Goal: Task Accomplishment & Management: Manage account settings

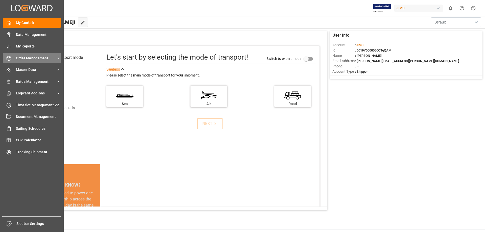
click at [35, 59] on span "Order Management" at bounding box center [36, 58] width 40 height 5
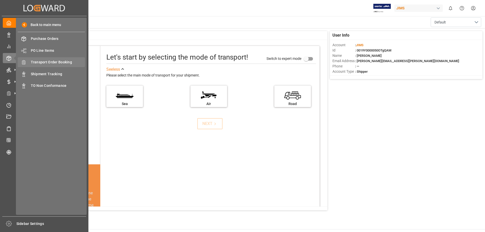
click at [57, 63] on span "Transport Order Booking" at bounding box center [58, 62] width 54 height 5
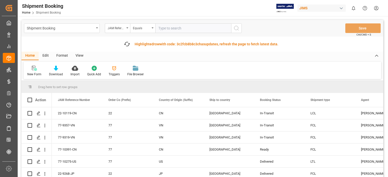
click at [169, 28] on input "text" at bounding box center [193, 28] width 76 height 10
type input "77-10486-US"
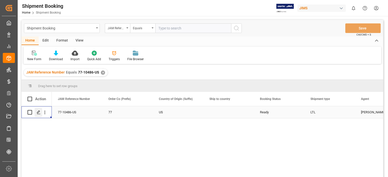
click at [37, 116] on div "Press SPACE to select this row." at bounding box center [39, 112] width 8 height 9
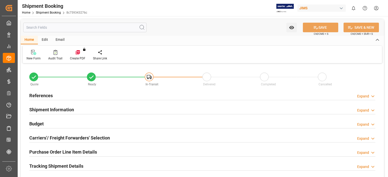
type input "0"
type input "[DATE]"
click at [39, 95] on h2 "References" at bounding box center [40, 95] width 23 height 7
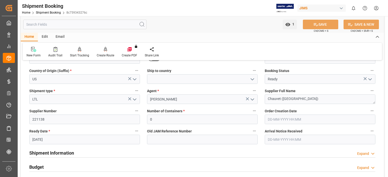
scroll to position [42, 0]
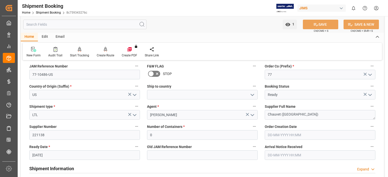
click at [251, 95] on icon "open menu" at bounding box center [252, 95] width 6 height 6
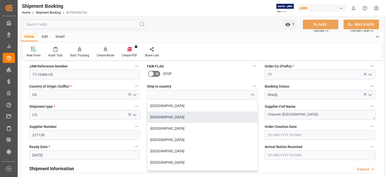
click at [228, 119] on div "[GEOGRAPHIC_DATA]" at bounding box center [202, 117] width 110 height 11
type input "[GEOGRAPHIC_DATA]"
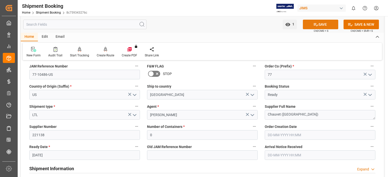
click at [326, 26] on button "SAVE" at bounding box center [320, 25] width 35 height 10
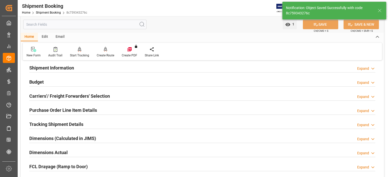
click at [38, 81] on h2 "Budget" at bounding box center [36, 82] width 14 height 7
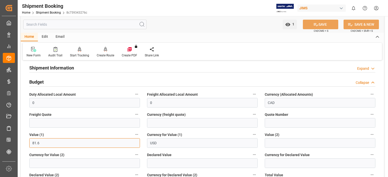
click at [31, 144] on input "81.6" at bounding box center [84, 144] width 111 height 10
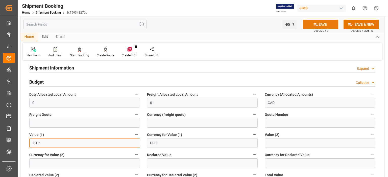
type input "-81.6"
click at [324, 27] on button "SAVE" at bounding box center [320, 25] width 35 height 10
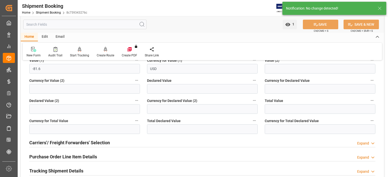
scroll to position [126, 0]
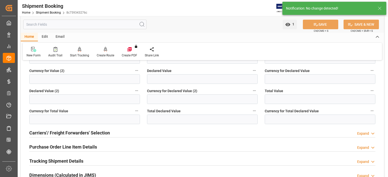
click at [75, 134] on h2 "Carriers'/ Freight Forwarders' Selection" at bounding box center [69, 133] width 81 height 7
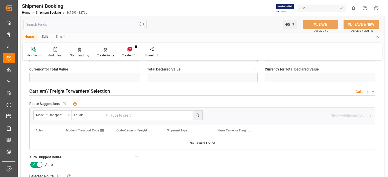
scroll to position [210, 0]
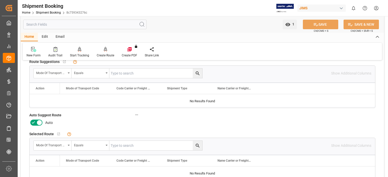
click at [33, 121] on icon at bounding box center [33, 123] width 6 height 6
click at [0, 0] on input "checkbox" at bounding box center [0, 0] width 0 height 0
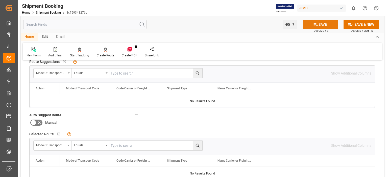
click at [320, 25] on button "SAVE" at bounding box center [320, 25] width 35 height 10
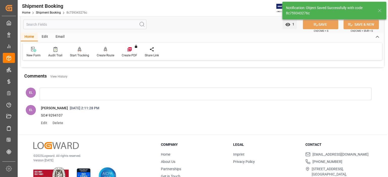
scroll to position [89, 0]
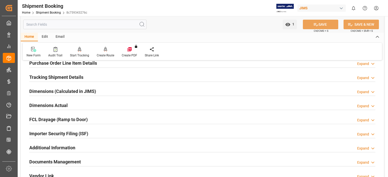
click at [45, 63] on h2 "Purchase Order Line Item Details" at bounding box center [63, 63] width 68 height 7
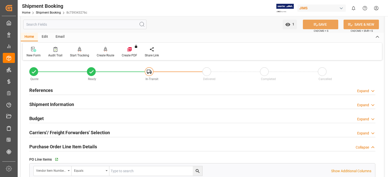
scroll to position [5, 0]
click at [38, 120] on h2 "Budget" at bounding box center [36, 119] width 14 height 7
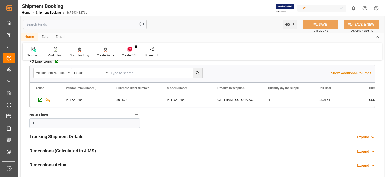
scroll to position [215, 0]
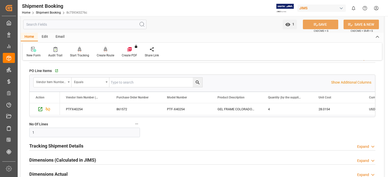
click at [106, 51] on icon at bounding box center [106, 49] width 4 height 5
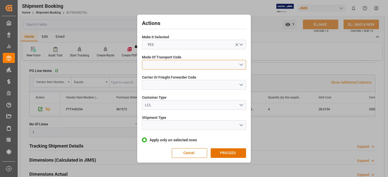
click at [170, 66] on button "open menu" at bounding box center [194, 65] width 104 height 10
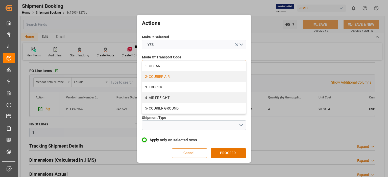
click at [169, 76] on div "2- COURIER AIR" at bounding box center [194, 76] width 104 height 11
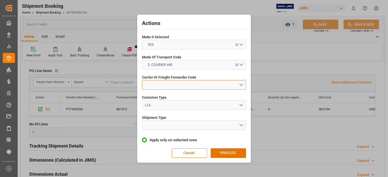
click at [165, 85] on button "open menu" at bounding box center [194, 85] width 104 height 10
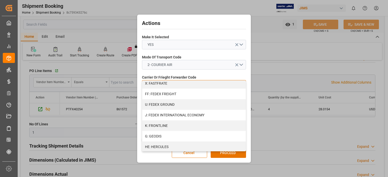
scroll to position [168, 0]
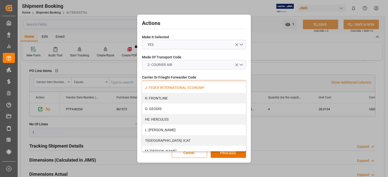
click at [172, 87] on div "J: FEDEX INTERNATIONAL ECONOMY" at bounding box center [194, 88] width 104 height 11
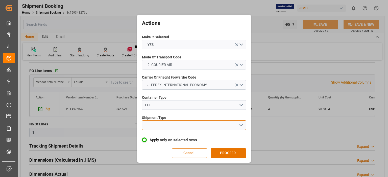
click at [166, 124] on button "open menu" at bounding box center [194, 126] width 104 height 10
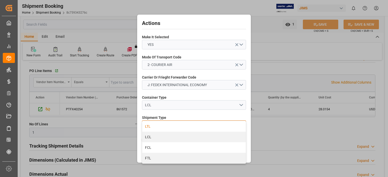
click at [165, 127] on div "LTL" at bounding box center [194, 126] width 104 height 11
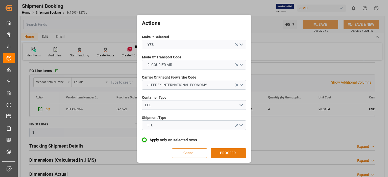
click at [224, 154] on button "PROCEED" at bounding box center [228, 154] width 35 height 10
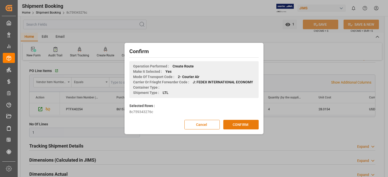
click at [239, 126] on button "CONFIRM" at bounding box center [240, 125] width 35 height 10
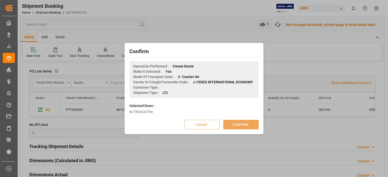
scroll to position [216, 0]
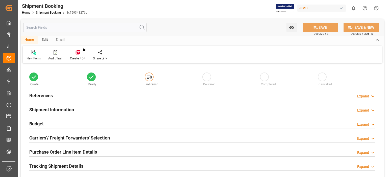
type input "1"
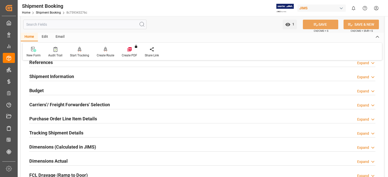
scroll to position [42, 0]
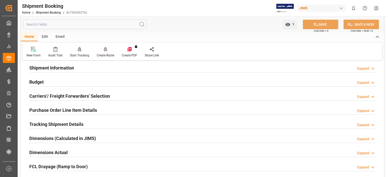
click at [50, 111] on h2 "Purchase Order Line Item Details" at bounding box center [63, 110] width 68 height 7
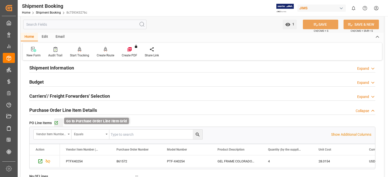
click at [57, 122] on icon "button" at bounding box center [56, 123] width 3 height 3
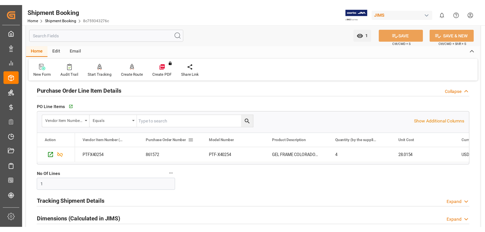
scroll to position [126, 0]
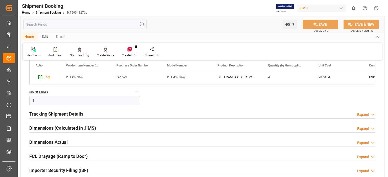
click at [64, 113] on h2 "Tracking Shipment Details" at bounding box center [56, 114] width 54 height 7
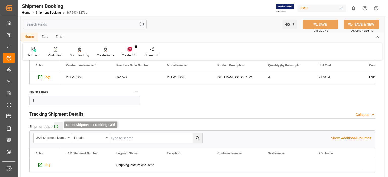
click at [57, 127] on icon "button" at bounding box center [55, 126] width 3 height 3
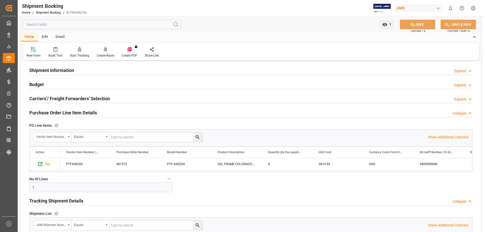
scroll to position [0, 0]
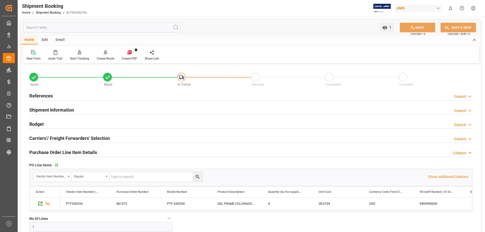
click at [38, 125] on h2 "Budget" at bounding box center [36, 124] width 14 height 7
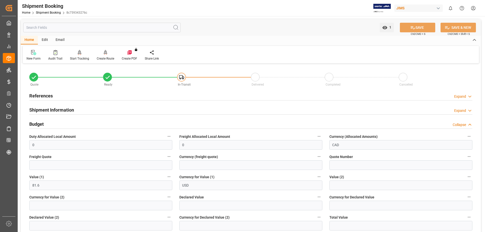
scroll to position [42, 0]
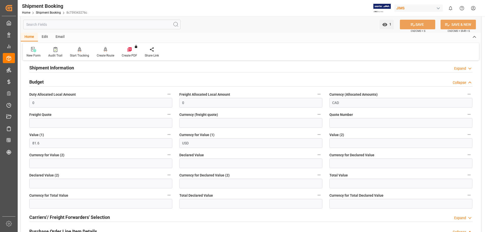
click at [42, 128] on div "Freight Quote" at bounding box center [101, 119] width 150 height 20
click at [44, 124] on input "text" at bounding box center [100, 123] width 143 height 10
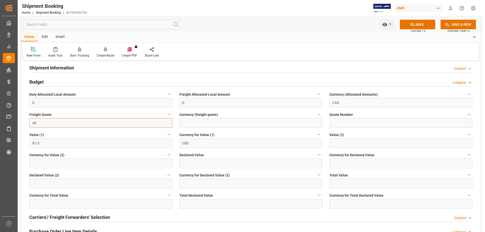
type input "40"
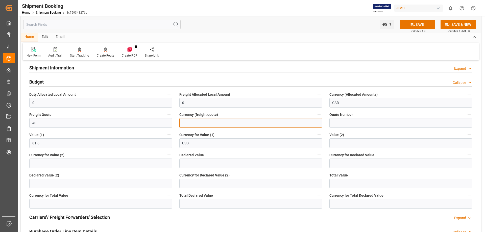
click at [204, 120] on input at bounding box center [250, 123] width 143 height 10
type input "USD"
click at [388, 24] on icon at bounding box center [412, 24] width 5 height 5
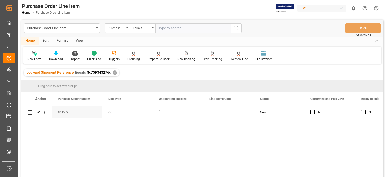
click at [245, 100] on span at bounding box center [245, 99] width 5 height 5
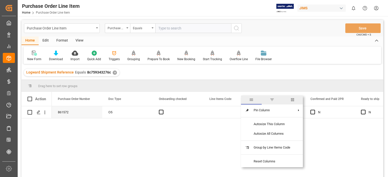
click at [293, 101] on span "columns" at bounding box center [292, 100] width 5 height 5
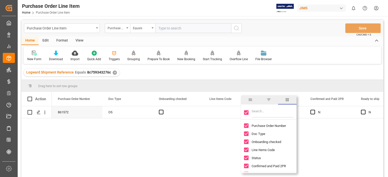
click at [245, 114] on input "Toggle Select All Columns" at bounding box center [246, 113] width 5 height 5
checkbox input "false"
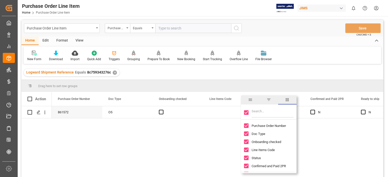
checkbox input "false"
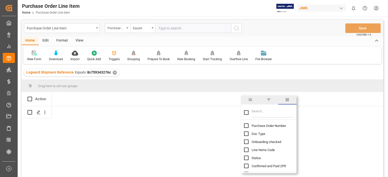
click at [257, 113] on input "Filter Columns Input" at bounding box center [272, 113] width 42 height 10
type input "incoterm"
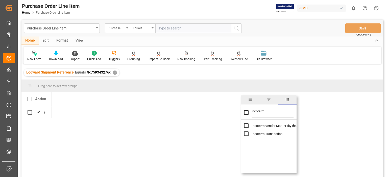
click at [244, 112] on input "Toggle Select All Columns" at bounding box center [246, 113] width 5 height 5
checkbox input "true"
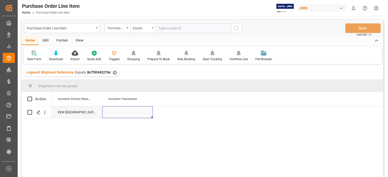
click at [116, 112] on div "Press SPACE to select this row." at bounding box center [127, 113] width 50 height 12
click at [124, 113] on div "Press SPACE to select this row." at bounding box center [127, 113] width 50 height 12
click at [122, 115] on input "Press SPACE to select this row." at bounding box center [127, 116] width 42 height 10
type input "EXW DAVIE, [GEOGRAPHIC_DATA], [GEOGRAPHIC_DATA]"
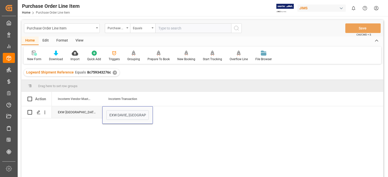
click at [170, 99] on div "Incoterm Vendor Master (by the supplier) Incoterm Transaction" at bounding box center [217, 99] width 331 height 14
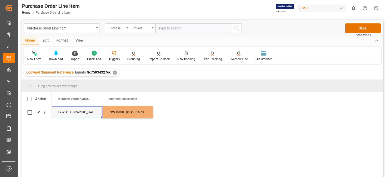
click at [76, 110] on div "EXW Guangzhou City CN" at bounding box center [77, 113] width 50 height 12
click at [364, 25] on button "Save" at bounding box center [362, 28] width 35 height 10
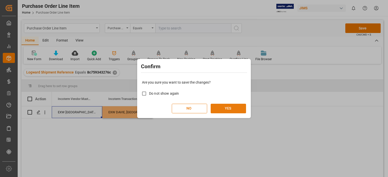
click at [231, 108] on button "YES" at bounding box center [228, 109] width 35 height 10
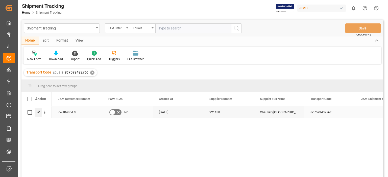
click at [38, 113] on icon "Press SPACE to select this row." at bounding box center [39, 113] width 4 height 4
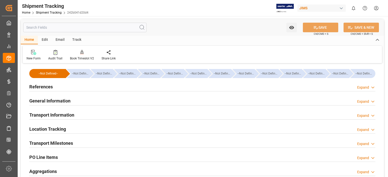
click at [40, 88] on h2 "References" at bounding box center [40, 87] width 23 height 7
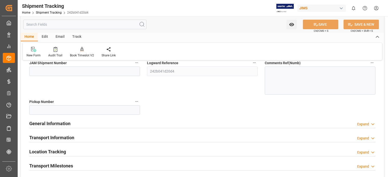
scroll to position [84, 0]
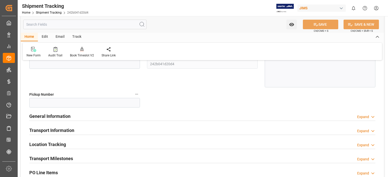
click at [49, 117] on h2 "General Information" at bounding box center [49, 116] width 41 height 7
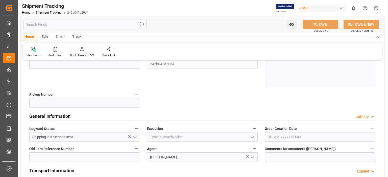
scroll to position [126, 0]
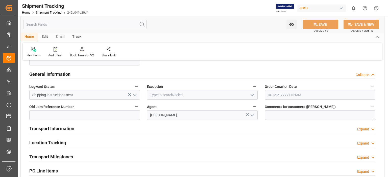
click at [252, 95] on icon "open menu" at bounding box center [252, 95] width 6 height 6
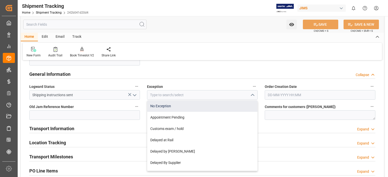
click at [244, 106] on div "No Exception" at bounding box center [202, 106] width 110 height 11
type input "No Exception"
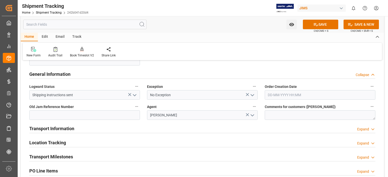
click at [40, 129] on h2 "Transport Information" at bounding box center [51, 128] width 45 height 7
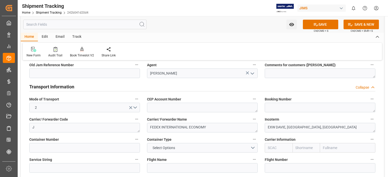
scroll to position [210, 0]
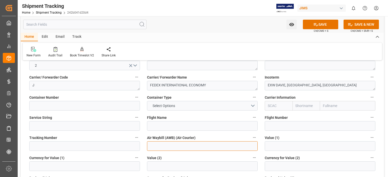
click at [167, 146] on input at bounding box center [202, 147] width 111 height 10
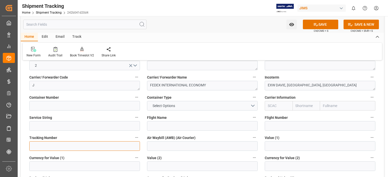
click at [40, 142] on input at bounding box center [84, 147] width 111 height 10
paste input "4529 8578 8514"
type input "4529 8578 8514"
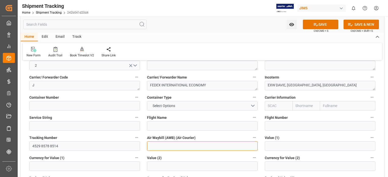
click at [156, 144] on input at bounding box center [202, 147] width 111 height 10
paste input "4529 8578 8514"
click at [159, 147] on input "4529 8578 8514" at bounding box center [202, 147] width 111 height 10
click at [166, 147] on input "45298578 8514" at bounding box center [202, 147] width 111 height 10
type input "452985788514"
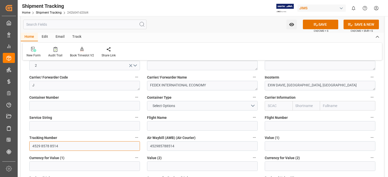
click at [41, 145] on input "4529 8578 8514" at bounding box center [84, 147] width 111 height 10
click at [49, 147] on input "45298578 8514" at bounding box center [84, 147] width 111 height 10
type input "452985788514"
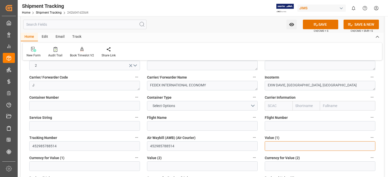
click at [279, 142] on input "text" at bounding box center [320, 147] width 111 height 10
type input "81.6"
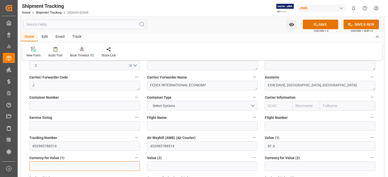
click at [63, 162] on input at bounding box center [84, 167] width 111 height 10
type input "USD"
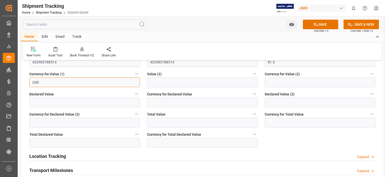
scroll to position [337, 0]
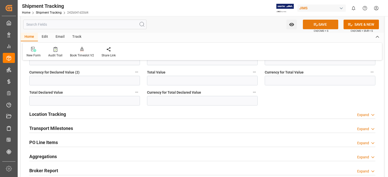
click at [323, 23] on button "SAVE" at bounding box center [320, 25] width 35 height 10
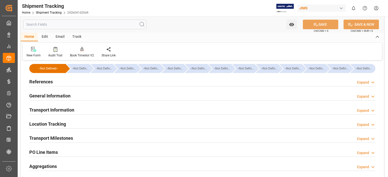
scroll to position [0, 0]
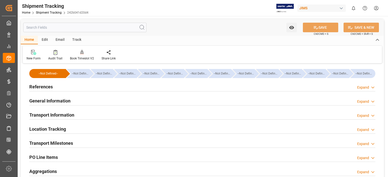
click at [57, 145] on h2 "Transport Milestones" at bounding box center [51, 143] width 44 height 7
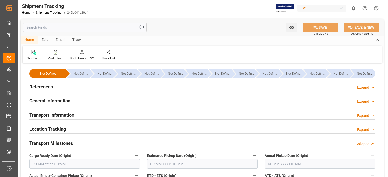
scroll to position [42, 0]
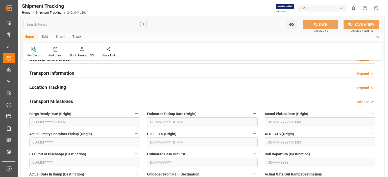
click at [50, 121] on input "text" at bounding box center [84, 123] width 111 height 10
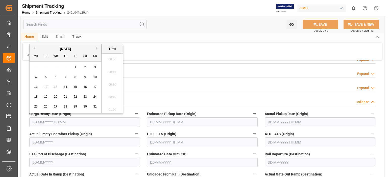
scroll to position [418, 0]
click at [66, 77] on span "7" at bounding box center [66, 77] width 2 height 4
type input "07-08-2025 00:00"
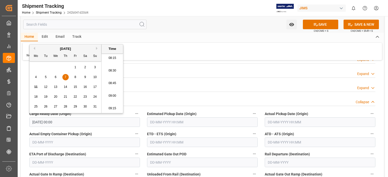
click at [169, 122] on input "text" at bounding box center [202, 123] width 111 height 10
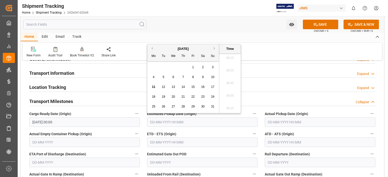
click at [183, 78] on span "7" at bounding box center [183, 77] width 2 height 4
type input "07-08-2025 00:00"
click at [277, 122] on input "text" at bounding box center [320, 123] width 111 height 10
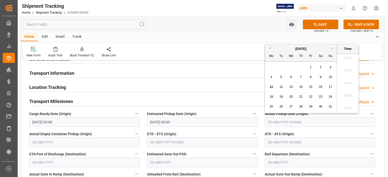
click at [300, 78] on span "7" at bounding box center [301, 77] width 2 height 4
type input "07-08-2025 00:00"
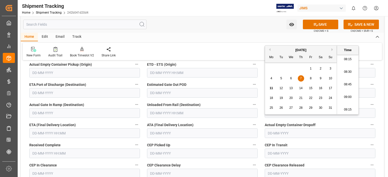
scroll to position [126, 0]
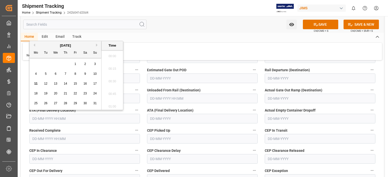
click at [72, 119] on input "text" at bounding box center [84, 119] width 111 height 10
click at [75, 74] on span "8" at bounding box center [75, 74] width 2 height 4
type input "[DATE] 00:00"
click at [150, 122] on input "text" at bounding box center [202, 119] width 111 height 10
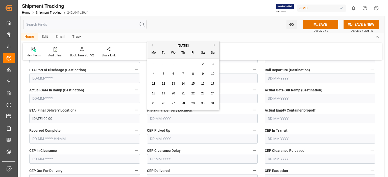
click at [193, 76] on div "8" at bounding box center [193, 74] width 6 height 6
type input "08-08-2025"
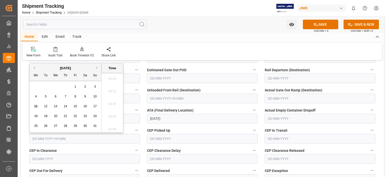
click at [60, 138] on input "text" at bounding box center [84, 139] width 111 height 10
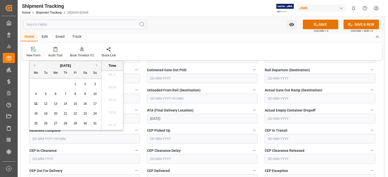
click at [36, 104] on span "11" at bounding box center [35, 104] width 3 height 4
type input "[DATE] 00:00"
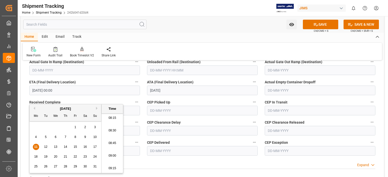
scroll to position [168, 0]
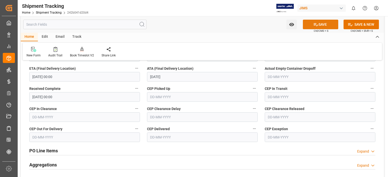
click at [314, 26] on icon at bounding box center [315, 24] width 5 height 5
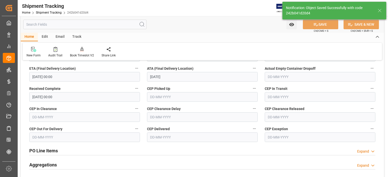
scroll to position [7, 0]
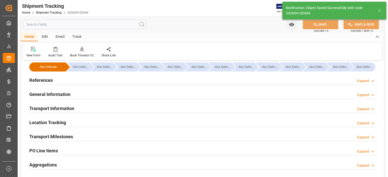
click at [43, 79] on h2 "References" at bounding box center [40, 80] width 23 height 7
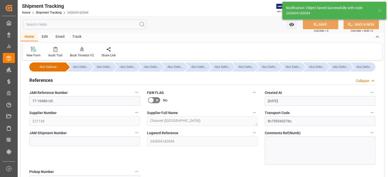
scroll to position [106, 0]
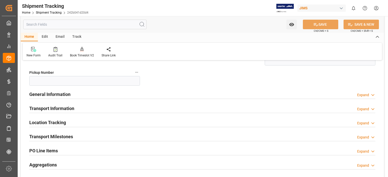
click at [224, 86] on div "--Not Defined-- --Not Defined-- --Not Defined-- --Not Defined-- --Not Defined--…" at bounding box center [202, 89] width 363 height 261
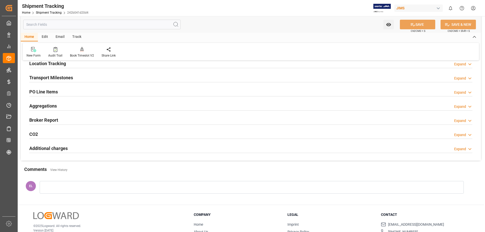
scroll to position [126, 0]
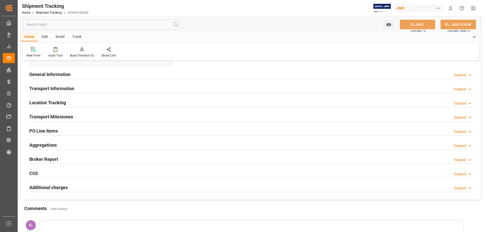
click at [47, 114] on h2 "Transport Milestones" at bounding box center [51, 116] width 44 height 7
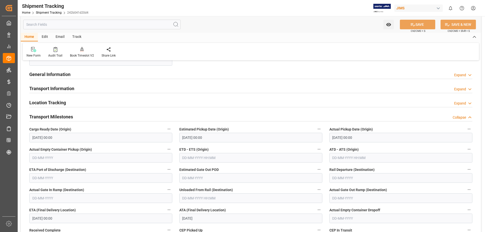
click at [39, 73] on h2 "General Information" at bounding box center [49, 74] width 41 height 7
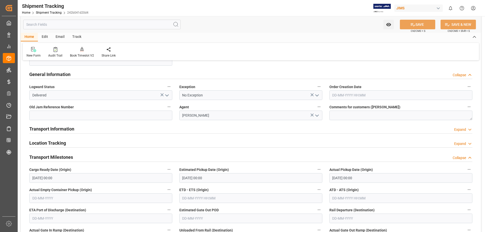
click at [166, 95] on icon "open menu" at bounding box center [167, 95] width 6 height 6
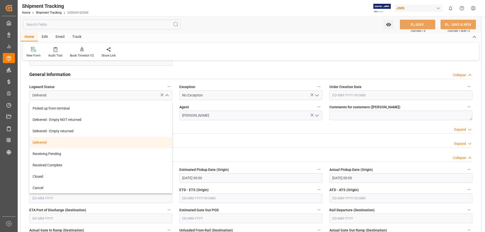
scroll to position [89, 0]
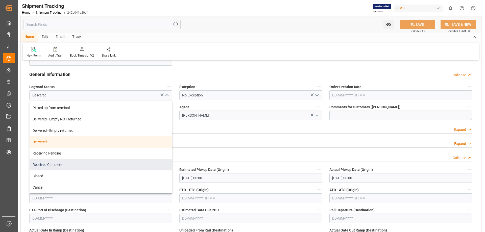
click at [117, 164] on div "Received Complete" at bounding box center [101, 164] width 142 height 11
type input "Received Complete"
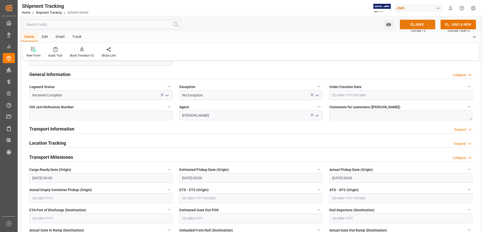
click at [388, 23] on button "SAVE" at bounding box center [417, 25] width 35 height 10
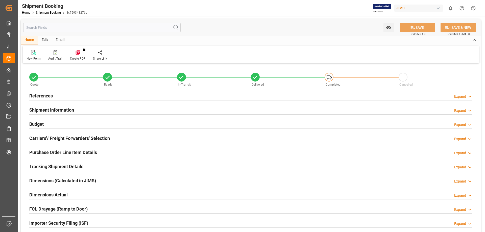
type input "0"
type input "81.6"
click at [36, 121] on h2 "Budget" at bounding box center [36, 124] width 14 height 7
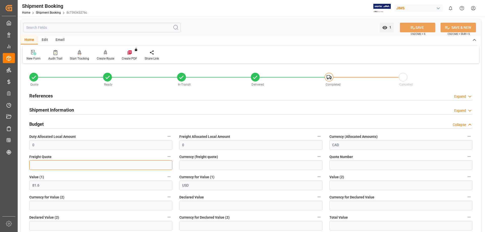
click at [54, 167] on input "text" at bounding box center [100, 165] width 143 height 10
type input "40"
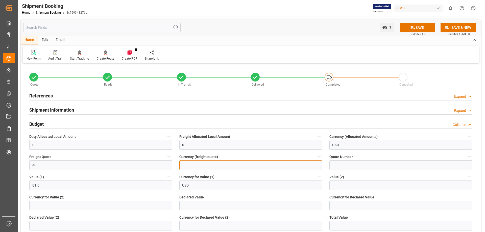
click at [200, 165] on input at bounding box center [250, 165] width 143 height 10
type input "USD"
click at [423, 27] on button "SAVE" at bounding box center [417, 28] width 35 height 10
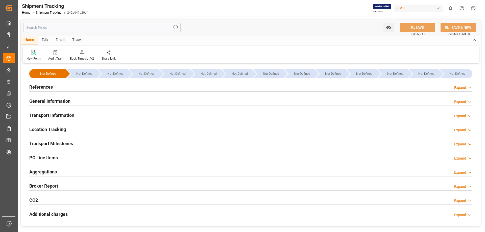
click at [52, 102] on h2 "General Information" at bounding box center [49, 101] width 41 height 7
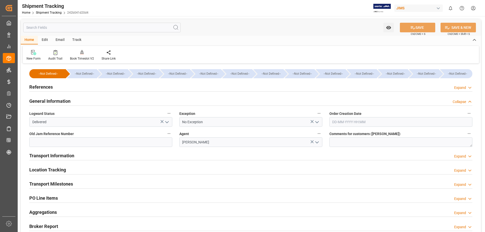
click at [166, 122] on icon "open menu" at bounding box center [167, 122] width 6 height 6
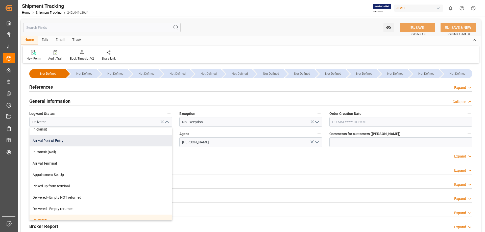
scroll to position [89, 0]
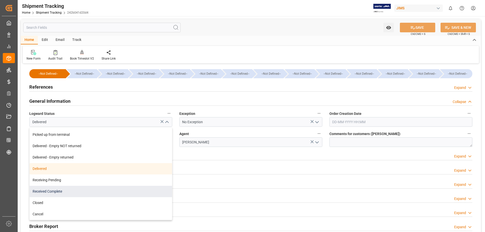
click at [93, 193] on div "Received Complete" at bounding box center [101, 191] width 142 height 11
type input "Received Complete"
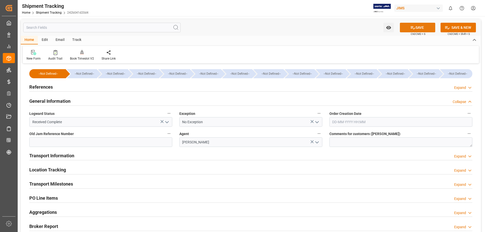
click at [415, 26] on button "SAVE" at bounding box center [417, 28] width 35 height 10
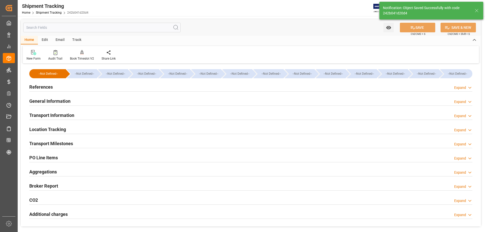
click at [47, 101] on h2 "General Information" at bounding box center [49, 101] width 41 height 7
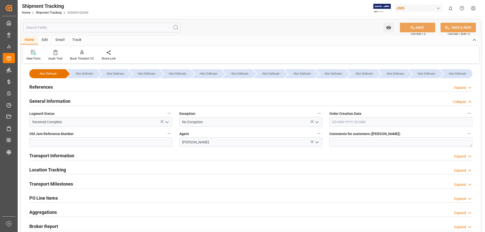
click at [47, 101] on h2 "General Information" at bounding box center [49, 101] width 41 height 7
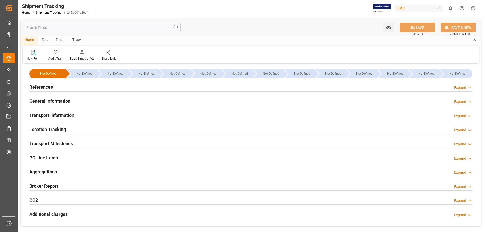
click at [58, 115] on h2 "Transport Information" at bounding box center [51, 115] width 45 height 7
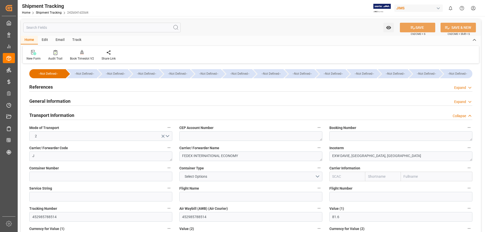
click at [58, 114] on h2 "Transport Information" at bounding box center [51, 115] width 45 height 7
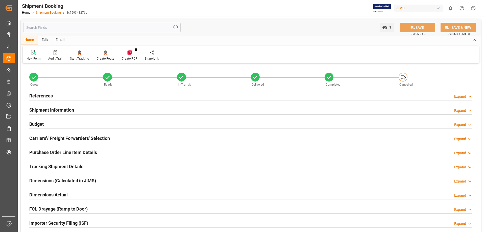
click at [47, 13] on link "Shipment Booking" at bounding box center [48, 13] width 25 height 4
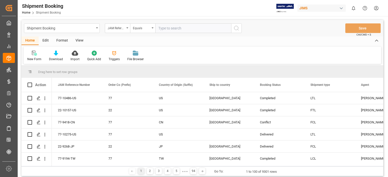
click at [164, 29] on input "text" at bounding box center [193, 28] width 76 height 10
type input "77-10474-[GEOGRAPHIC_DATA]"
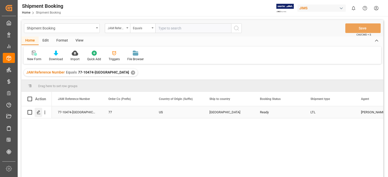
click at [35, 113] on div "Press SPACE to select this row." at bounding box center [39, 112] width 8 height 9
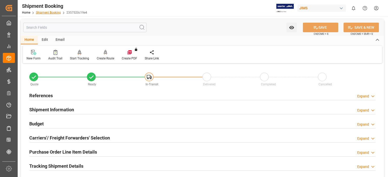
click at [47, 13] on link "Shipment Booking" at bounding box center [48, 13] width 25 height 4
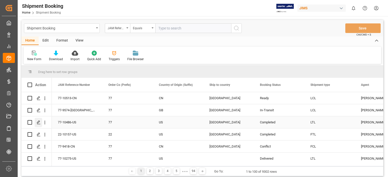
click at [37, 122] on icon "Press SPACE to select this row." at bounding box center [39, 123] width 4 height 4
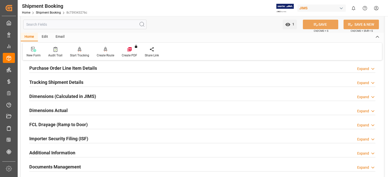
scroll to position [126, 0]
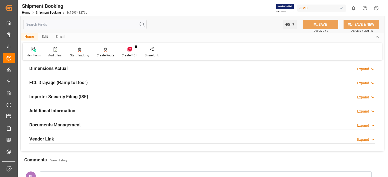
click at [51, 125] on h2 "Documents Management" at bounding box center [55, 125] width 52 height 7
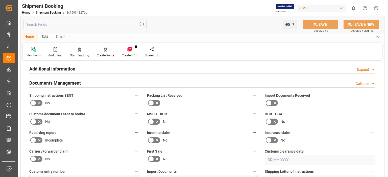
scroll to position [210, 0]
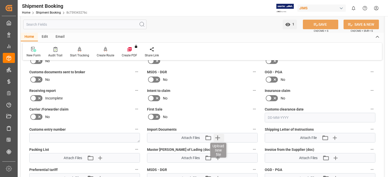
click at [217, 137] on icon "button" at bounding box center [217, 138] width 5 height 5
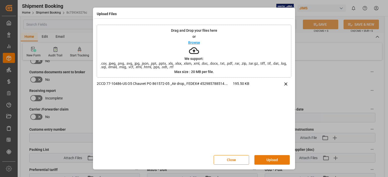
click at [270, 160] on button "Upload" at bounding box center [271, 161] width 35 height 10
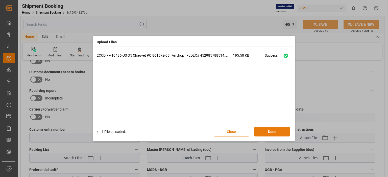
click at [267, 129] on button "Done" at bounding box center [271, 132] width 35 height 10
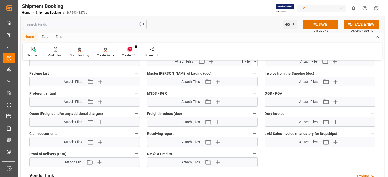
scroll to position [294, 0]
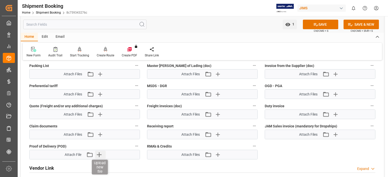
click at [101, 152] on icon "button" at bounding box center [99, 155] width 8 height 8
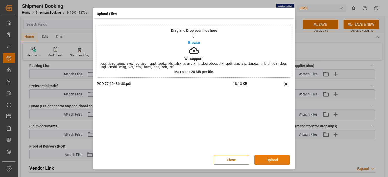
click at [265, 157] on button "Upload" at bounding box center [271, 161] width 35 height 10
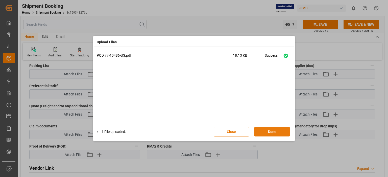
click at [272, 130] on button "Done" at bounding box center [271, 132] width 35 height 10
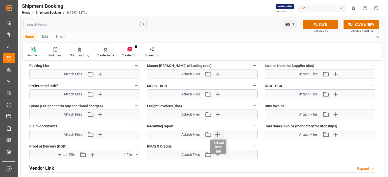
click at [218, 132] on icon "button" at bounding box center [218, 135] width 8 height 8
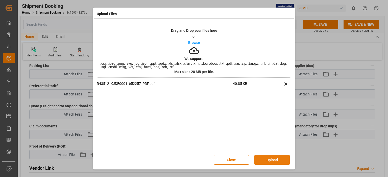
click at [265, 161] on button "Upload" at bounding box center [271, 161] width 35 height 10
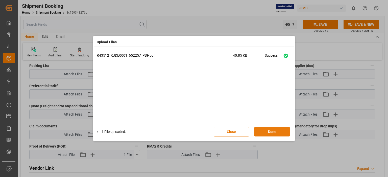
click at [266, 132] on button "Done" at bounding box center [271, 132] width 35 height 10
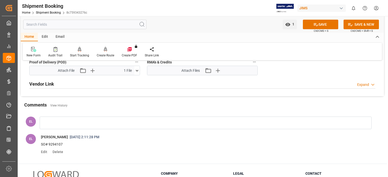
scroll to position [252, 0]
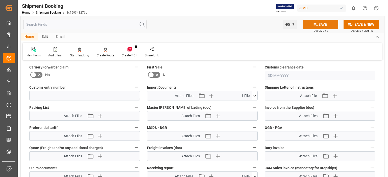
click at [325, 25] on button "SAVE" at bounding box center [320, 25] width 35 height 10
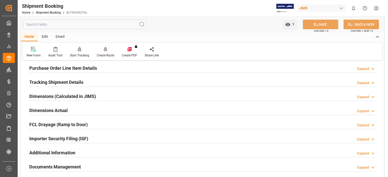
scroll to position [168, 0]
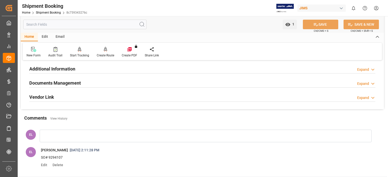
click at [66, 81] on h2 "Documents Management" at bounding box center [55, 83] width 52 height 7
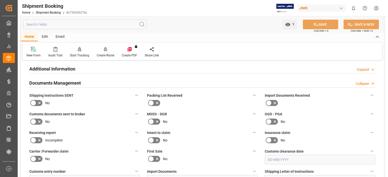
scroll to position [252, 0]
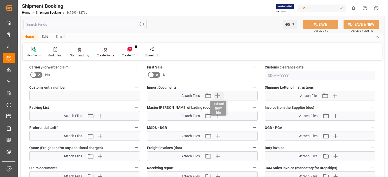
click at [217, 92] on icon "button" at bounding box center [218, 96] width 8 height 8
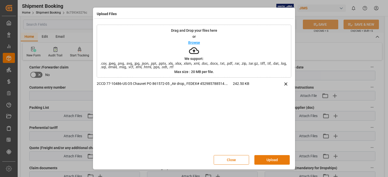
click at [271, 160] on button "Upload" at bounding box center [271, 161] width 35 height 10
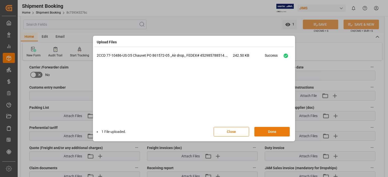
click at [262, 130] on button "Done" at bounding box center [271, 132] width 35 height 10
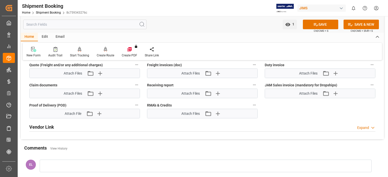
scroll to position [337, 0]
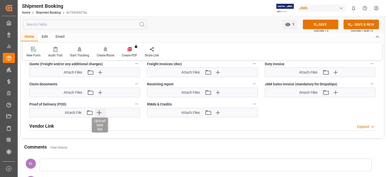
click at [99, 113] on icon "button" at bounding box center [99, 113] width 5 height 5
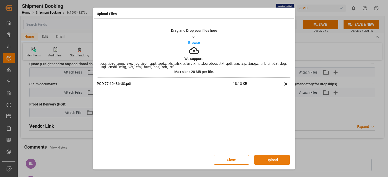
click at [264, 161] on button "Upload" at bounding box center [271, 161] width 35 height 10
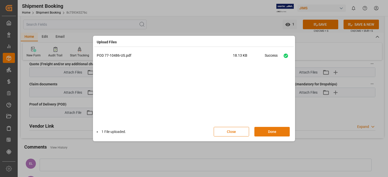
click at [266, 133] on button "Done" at bounding box center [271, 132] width 35 height 10
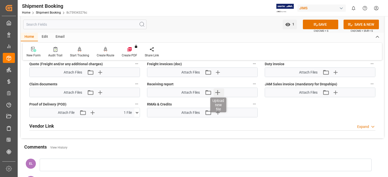
click at [218, 92] on icon "button" at bounding box center [218, 93] width 8 height 8
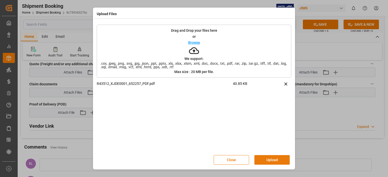
click at [265, 162] on button "Upload" at bounding box center [271, 161] width 35 height 10
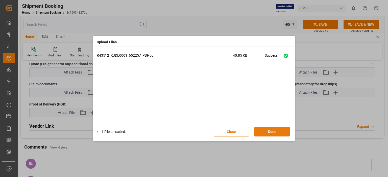
click at [262, 133] on button "Done" at bounding box center [271, 132] width 35 height 10
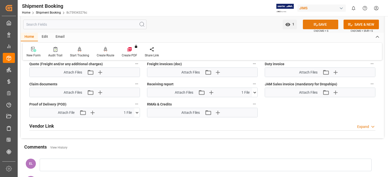
click at [321, 24] on button "SAVE" at bounding box center [320, 25] width 35 height 10
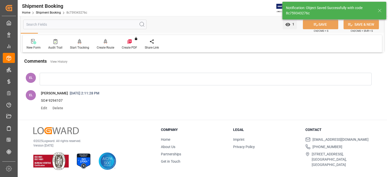
scroll to position [140, 0]
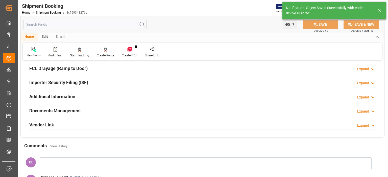
click at [58, 108] on h2 "Documents Management" at bounding box center [55, 111] width 52 height 7
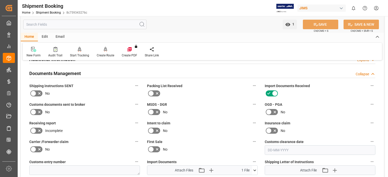
scroll to position [168, 0]
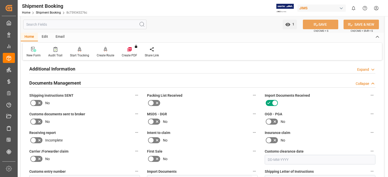
click at [36, 121] on icon at bounding box center [39, 122] width 6 height 6
click at [0, 0] on input "checkbox" at bounding box center [0, 0] width 0 height 0
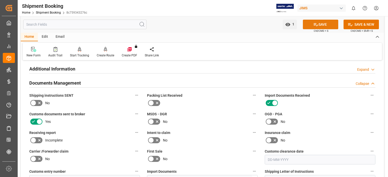
click at [321, 25] on button "SAVE" at bounding box center [320, 25] width 35 height 10
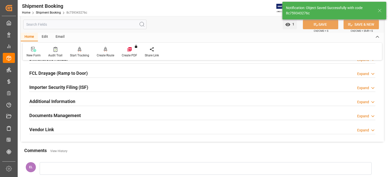
scroll to position [126, 0]
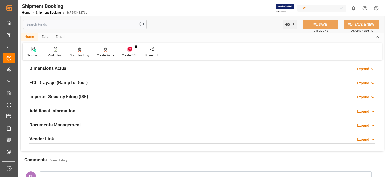
click at [69, 124] on h2 "Documents Management" at bounding box center [55, 125] width 52 height 7
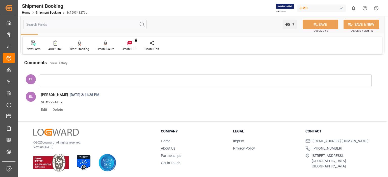
scroll to position [211, 0]
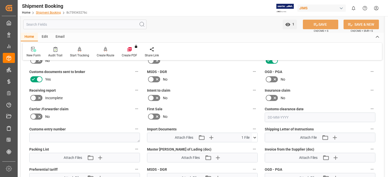
click at [44, 13] on link "Shipment Booking" at bounding box center [48, 13] width 25 height 4
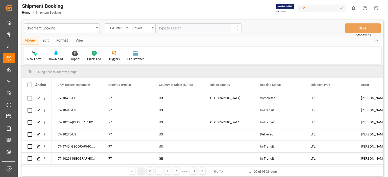
click at [190, 29] on input "text" at bounding box center [193, 28] width 76 height 10
type input "77-10474-[GEOGRAPHIC_DATA]"
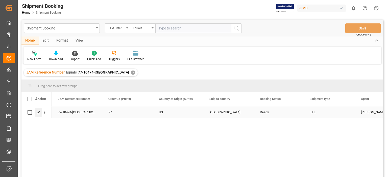
click at [38, 113] on icon "Press SPACE to select this row." at bounding box center [39, 113] width 4 height 4
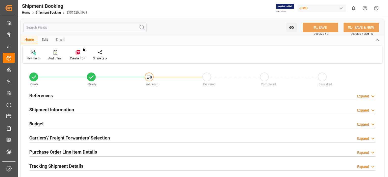
type input "0"
type input "[DATE]"
click at [40, 94] on h2 "References" at bounding box center [40, 95] width 23 height 7
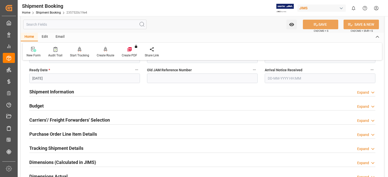
scroll to position [126, 0]
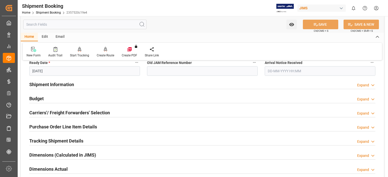
click at [36, 97] on h2 "Budget" at bounding box center [36, 98] width 14 height 7
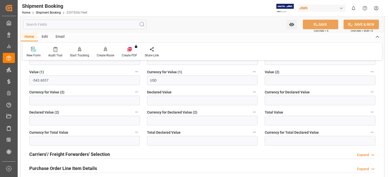
scroll to position [210, 0]
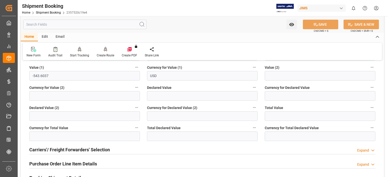
click at [72, 150] on h2 "Carriers'/ Freight Forwarders' Selection" at bounding box center [69, 150] width 81 height 7
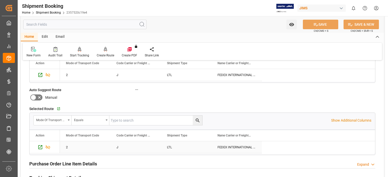
scroll to position [379, 0]
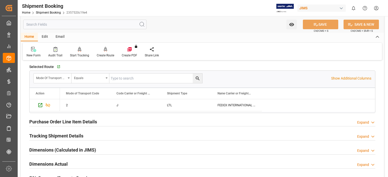
click at [66, 123] on h2 "Purchase Order Line Item Details" at bounding box center [63, 122] width 68 height 7
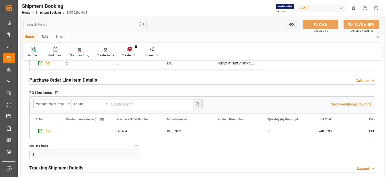
scroll to position [463, 0]
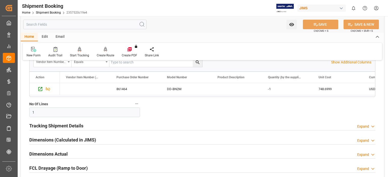
click at [64, 124] on h2 "Tracking Shipment Details" at bounding box center [56, 126] width 54 height 7
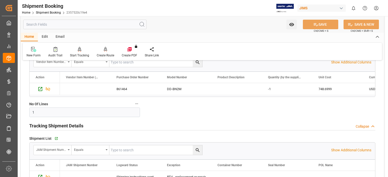
scroll to position [505, 0]
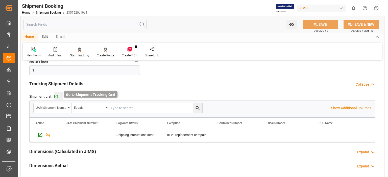
click at [57, 96] on icon "button" at bounding box center [55, 96] width 3 height 3
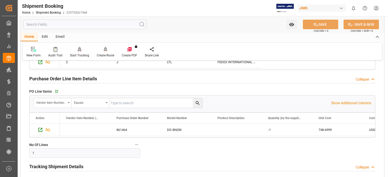
scroll to position [421, 0]
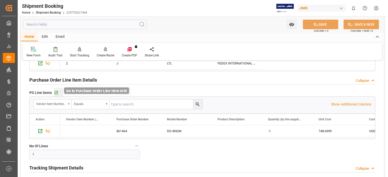
click at [56, 91] on icon "button" at bounding box center [56, 93] width 4 height 4
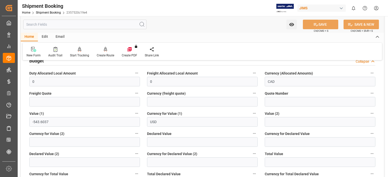
scroll to position [126, 0]
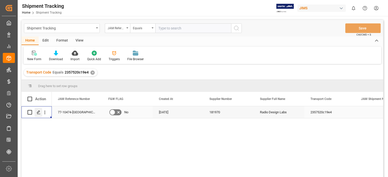
click at [41, 112] on div "Press SPACE to select this row." at bounding box center [39, 112] width 8 height 9
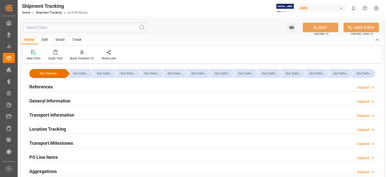
click at [40, 114] on h2 "Transport Information" at bounding box center [51, 115] width 45 height 7
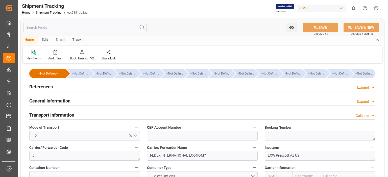
click at [44, 99] on h2 "General Information" at bounding box center [49, 101] width 41 height 7
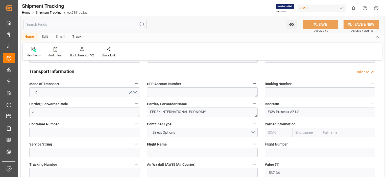
scroll to position [126, 0]
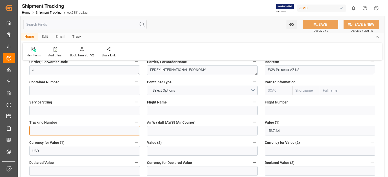
click at [61, 129] on input at bounding box center [84, 131] width 111 height 10
click at [43, 129] on input at bounding box center [84, 131] width 111 height 10
paste input "883427632740"
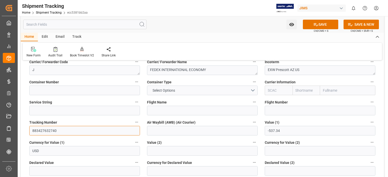
type input "883427632740"
click at [155, 138] on div "Value (2)" at bounding box center [202, 148] width 118 height 20
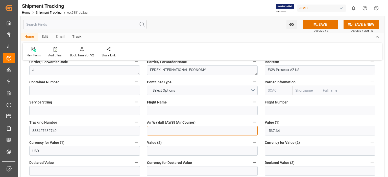
click at [157, 132] on input at bounding box center [202, 131] width 111 height 10
paste input "883427632740"
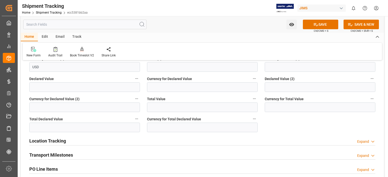
scroll to position [252, 0]
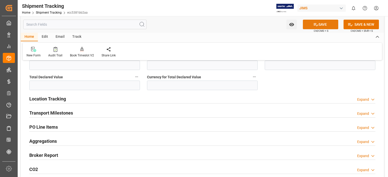
type input "883427632740"
click at [314, 23] on icon at bounding box center [316, 24] width 5 height 3
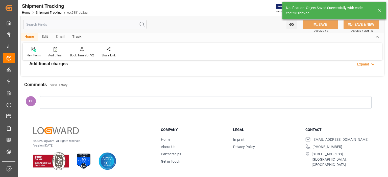
scroll to position [30, 0]
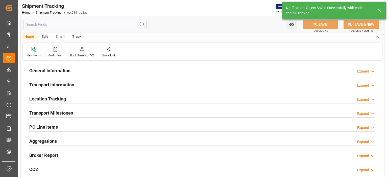
click at [44, 114] on h2 "Transport Milestones" at bounding box center [51, 113] width 44 height 7
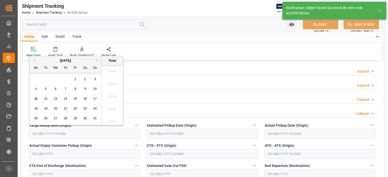
click at [54, 136] on input "text" at bounding box center [84, 134] width 111 height 10
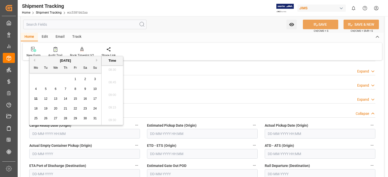
click at [76, 89] on span "8" at bounding box center [75, 89] width 2 height 4
type input "08-08-2025 00:00"
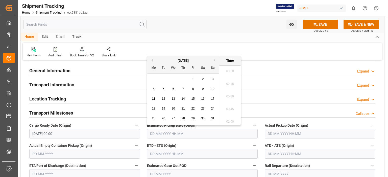
click at [156, 135] on input "text" at bounding box center [202, 134] width 111 height 10
click at [173, 90] on span "6" at bounding box center [173, 89] width 2 height 4
type input "06-08-2025 00:00"
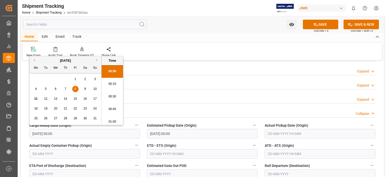
click at [65, 133] on input "08-08-2025 00:00" at bounding box center [84, 134] width 111 height 10
click at [55, 89] on span "6" at bounding box center [56, 89] width 2 height 4
type input "06-08-2025 00:00"
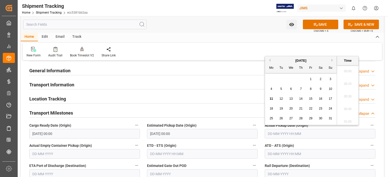
click at [275, 133] on input "text" at bounding box center [320, 134] width 111 height 10
click at [162, 134] on input "06-08-2025 00:00" at bounding box center [202, 134] width 111 height 10
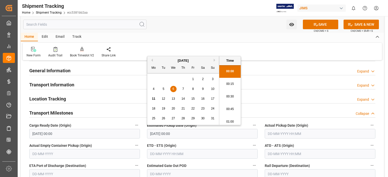
click at [192, 90] on span "8" at bounding box center [193, 89] width 2 height 4
type input "08-08-2025 00:00"
click at [284, 134] on input "text" at bounding box center [320, 134] width 111 height 10
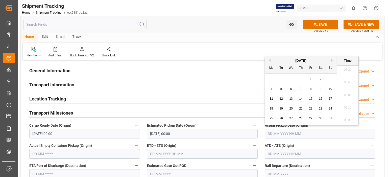
click at [282, 98] on span "12" at bounding box center [280, 99] width 3 height 4
click at [278, 136] on input "12-08-2025 00:00" at bounding box center [320, 134] width 111 height 10
click at [311, 89] on span "8" at bounding box center [311, 89] width 2 height 4
type input "08-08-2025 00:00"
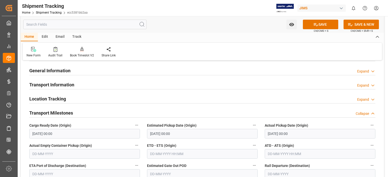
click at [222, 90] on div "Transport Information Expand" at bounding box center [202, 85] width 353 height 14
click at [314, 25] on icon at bounding box center [315, 24] width 5 height 5
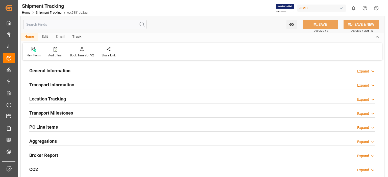
click at [56, 113] on h2 "Transport Milestones" at bounding box center [51, 113] width 44 height 7
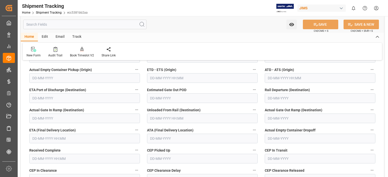
scroll to position [114, 0]
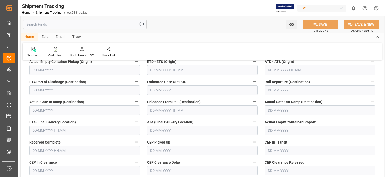
click at [47, 129] on input "text" at bounding box center [84, 131] width 111 height 10
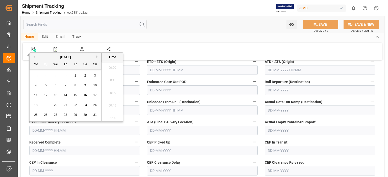
scroll to position [431, 0]
click at [37, 96] on span "11" at bounding box center [35, 96] width 3 height 4
type input "11-08-2025 00:00"
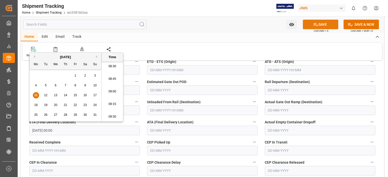
click at [320, 23] on button "SAVE" at bounding box center [320, 25] width 35 height 10
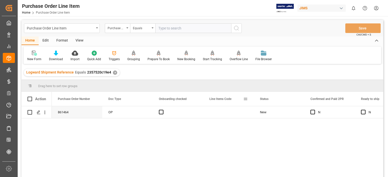
click at [245, 99] on span at bounding box center [245, 99] width 5 height 5
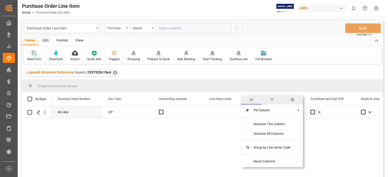
click at [291, 99] on span "columns" at bounding box center [292, 100] width 21 height 9
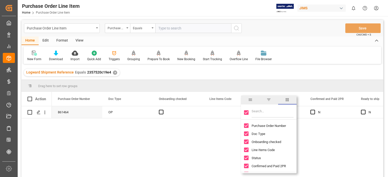
click at [256, 112] on input "Filter Columns Input" at bounding box center [272, 113] width 42 height 10
type input "incoterm"
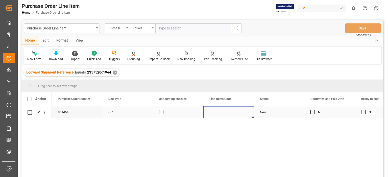
click at [222, 113] on div "Press SPACE to select this row." at bounding box center [228, 113] width 50 height 12
click at [229, 99] on span "Line Items Code" at bounding box center [220, 99] width 22 height 4
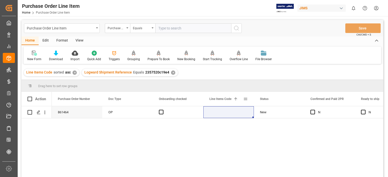
click at [244, 100] on span at bounding box center [245, 99] width 5 height 5
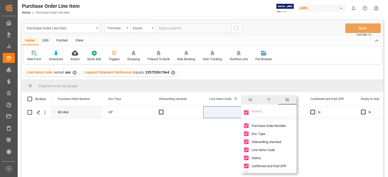
click at [287, 100] on span "columns" at bounding box center [287, 100] width 5 height 5
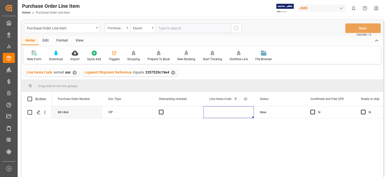
click at [236, 100] on span at bounding box center [235, 99] width 5 height 5
click at [244, 99] on span at bounding box center [245, 99] width 5 height 5
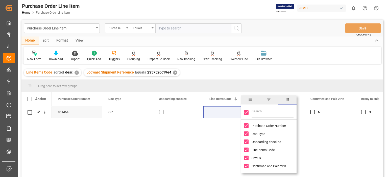
click at [247, 112] on input "Toggle Select All Columns" at bounding box center [246, 113] width 5 height 5
checkbox input "false"
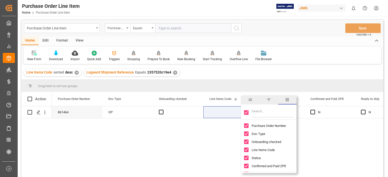
checkbox input "false"
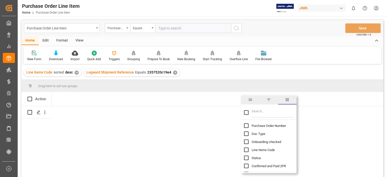
click at [259, 115] on input "Filter Columns Input" at bounding box center [272, 113] width 42 height 10
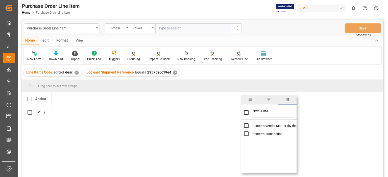
type input "INCOTERM"
click at [246, 113] on input "Toggle Select All Columns" at bounding box center [246, 113] width 5 height 5
checkbox input "true"
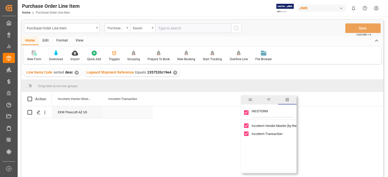
click at [112, 110] on div "Press SPACE to select this row." at bounding box center [127, 113] width 50 height 12
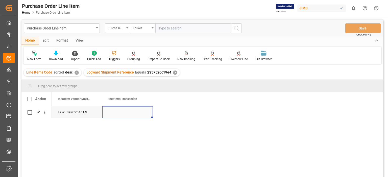
click at [120, 111] on div "Press SPACE to select this row." at bounding box center [127, 113] width 50 height 12
click at [123, 111] on div "Press SPACE to select this row." at bounding box center [127, 113] width 50 height 12
click at [128, 112] on div "Press SPACE to select this row." at bounding box center [127, 113] width 50 height 12
click at [125, 114] on input "Press SPACE to select this row." at bounding box center [127, 116] width 42 height 10
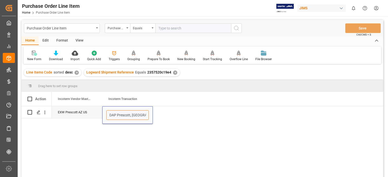
type input "DAP Prescott, [GEOGRAPHIC_DATA], [GEOGRAPHIC_DATA]"
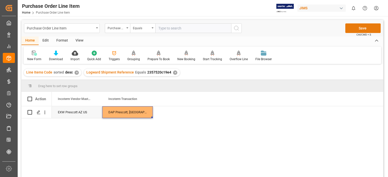
click at [361, 25] on button "Save" at bounding box center [362, 28] width 35 height 10
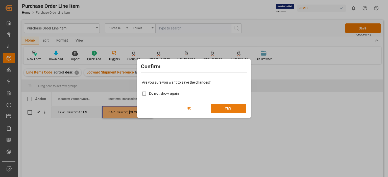
click at [232, 108] on button "YES" at bounding box center [228, 109] width 35 height 10
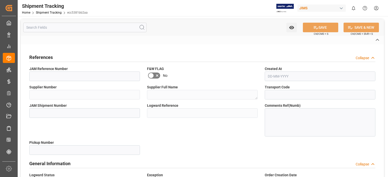
type input "In-transit"
type input "RTV - replacement or repair"
type input "[PERSON_NAME]"
type textarea "J"
type textarea "FEDEX INTERNATIONAL ECONOMY"
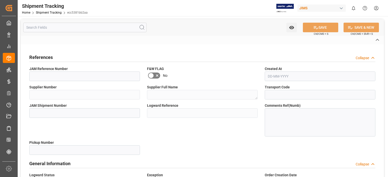
type textarea "DAP Prescott, [GEOGRAPHIC_DATA], [GEOGRAPHIC_DATA]"
type input "883427632740"
type input "USD"
type input "-537.34"
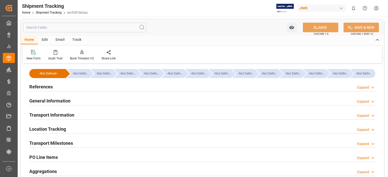
click at [58, 102] on h2 "General Information" at bounding box center [49, 101] width 41 height 7
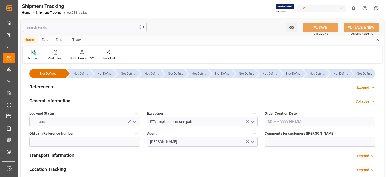
scroll to position [42, 0]
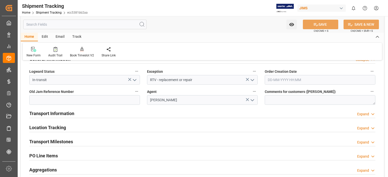
click at [60, 113] on h2 "Transport Information" at bounding box center [51, 113] width 45 height 7
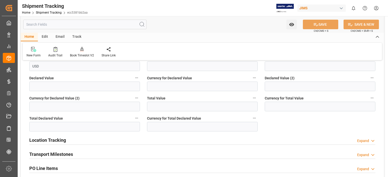
scroll to position [252, 0]
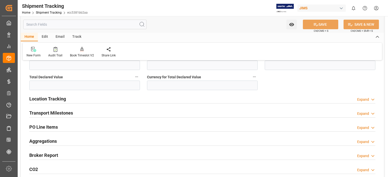
click at [58, 112] on h2 "Transport Milestones" at bounding box center [51, 113] width 44 height 7
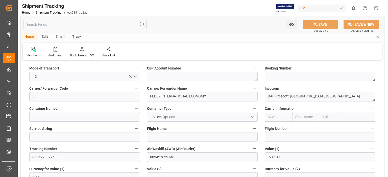
scroll to position [84, 0]
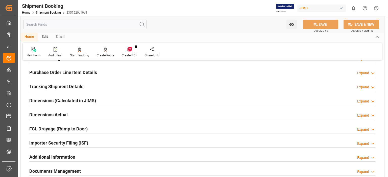
scroll to position [42, 0]
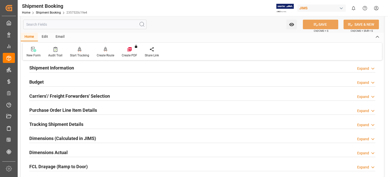
click at [38, 82] on h2 "Budget" at bounding box center [36, 82] width 14 height 7
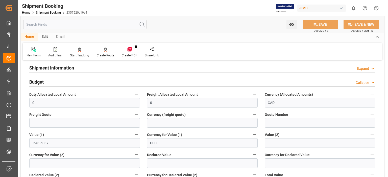
click at [38, 82] on h2 "Budget" at bounding box center [36, 82] width 14 height 7
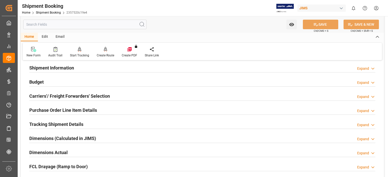
click at [57, 124] on h2 "Tracking Shipment Details" at bounding box center [56, 124] width 54 height 7
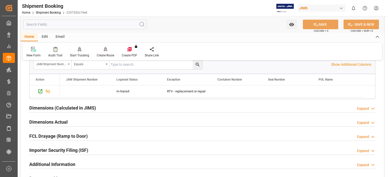
scroll to position [168, 0]
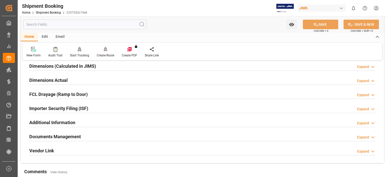
click at [67, 135] on h2 "Documents Management" at bounding box center [55, 137] width 52 height 7
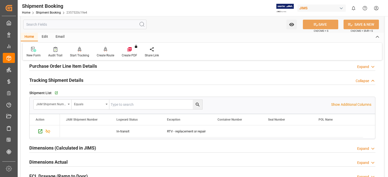
scroll to position [0, 0]
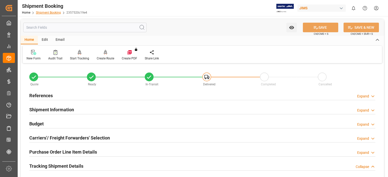
click at [50, 12] on link "Shipment Booking" at bounding box center [48, 13] width 25 height 4
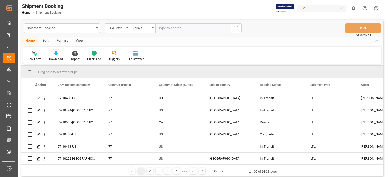
click at [181, 30] on input "text" at bounding box center [193, 28] width 76 height 10
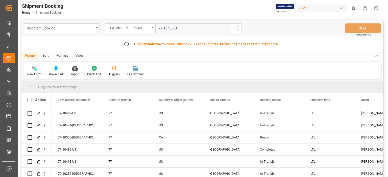
type input "77-10405-[GEOGRAPHIC_DATA]"
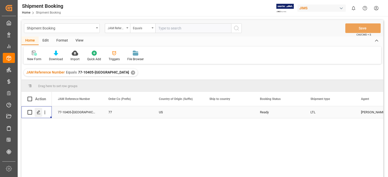
click at [38, 114] on icon "Press SPACE to select this row." at bounding box center [39, 113] width 4 height 4
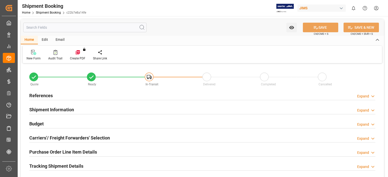
type input "0"
type input "[DATE]"
click at [36, 95] on h2 "References" at bounding box center [40, 95] width 23 height 7
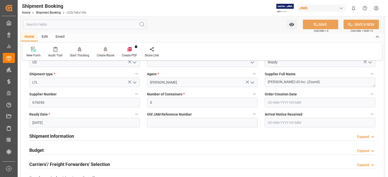
scroll to position [84, 0]
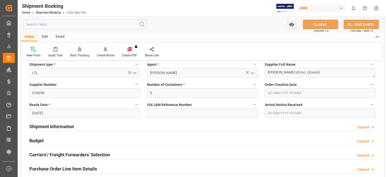
click at [64, 127] on h2 "Shipment Information" at bounding box center [51, 126] width 45 height 7
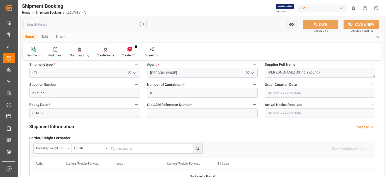
click at [64, 127] on h2 "Shipment Information" at bounding box center [51, 126] width 45 height 7
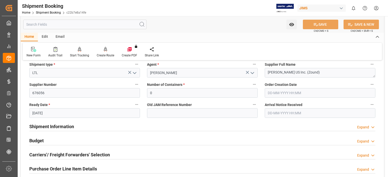
click at [42, 140] on h2 "Budget" at bounding box center [36, 141] width 14 height 7
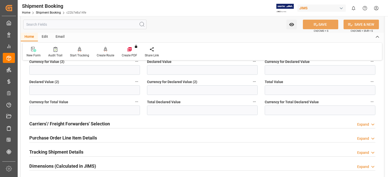
scroll to position [252, 0]
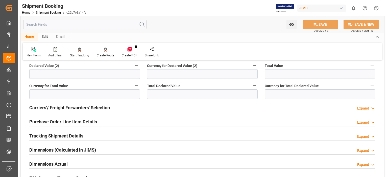
click at [67, 109] on h2 "Carriers'/ Freight Forwarders' Selection" at bounding box center [69, 108] width 81 height 7
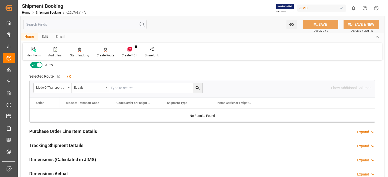
scroll to position [379, 0]
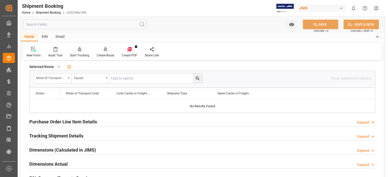
click at [70, 120] on h2 "Purchase Order Line Item Details" at bounding box center [63, 122] width 68 height 7
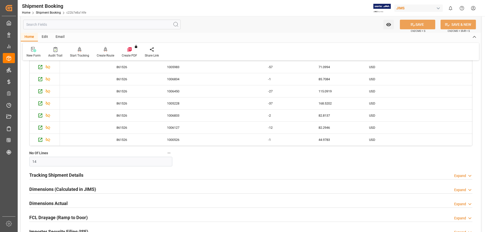
scroll to position [547, 0]
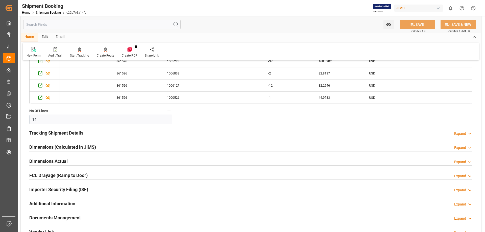
click at [61, 134] on h2 "Tracking Shipment Details" at bounding box center [56, 133] width 54 height 7
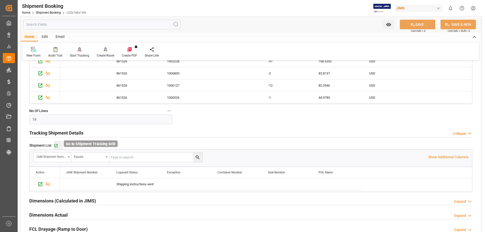
click at [57, 146] on icon "button" at bounding box center [56, 145] width 4 height 4
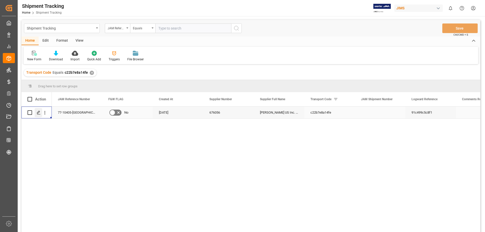
click at [35, 114] on div "Press SPACE to select this row." at bounding box center [39, 112] width 8 height 9
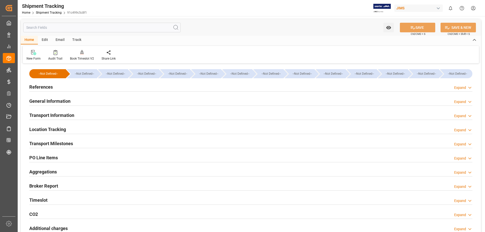
type input "04-08-2025"
click at [46, 86] on h2 "References" at bounding box center [40, 87] width 23 height 7
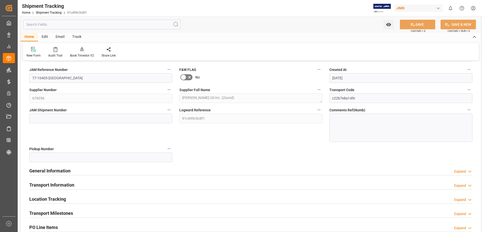
scroll to position [42, 0]
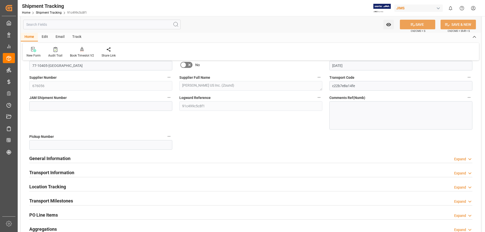
click at [63, 158] on h2 "General Information" at bounding box center [49, 158] width 41 height 7
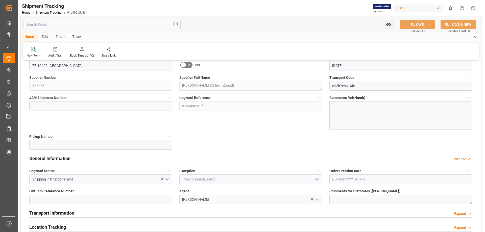
click at [317, 180] on polyline "open menu" at bounding box center [316, 180] width 3 height 2
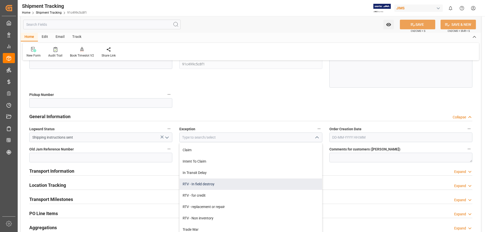
click at [212, 184] on div "RTV - In field destroy" at bounding box center [250, 183] width 142 height 11
type input "RTV - In field destroy"
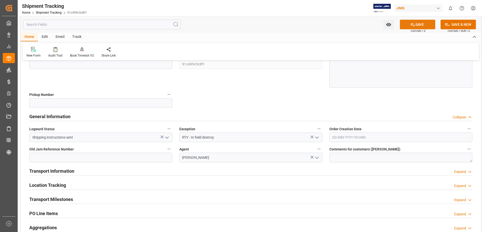
click at [414, 25] on button "SAVE" at bounding box center [417, 25] width 35 height 10
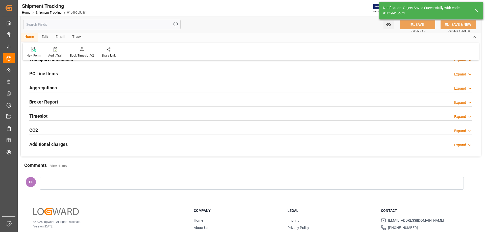
scroll to position [0, 0]
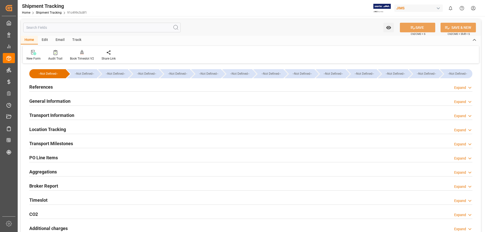
click at [42, 88] on h2 "References" at bounding box center [40, 87] width 23 height 7
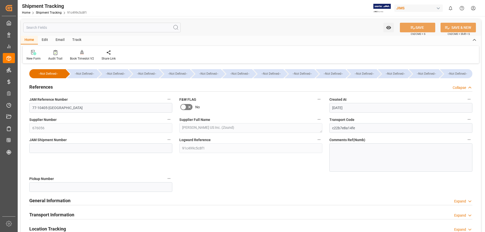
click at [42, 88] on h2 "References" at bounding box center [40, 87] width 23 height 7
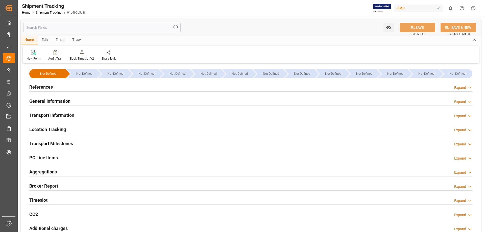
click at [43, 101] on h2 "General Information" at bounding box center [49, 101] width 41 height 7
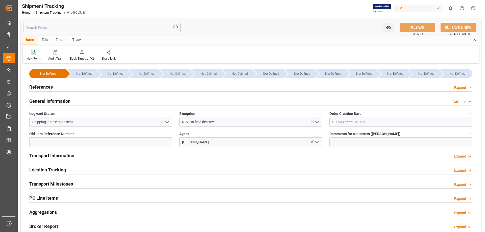
click at [43, 101] on h2 "General Information" at bounding box center [49, 101] width 41 height 7
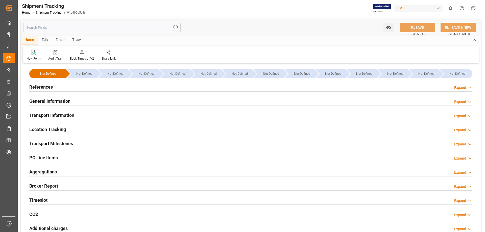
click at [46, 116] on h2 "Transport Information" at bounding box center [51, 115] width 45 height 7
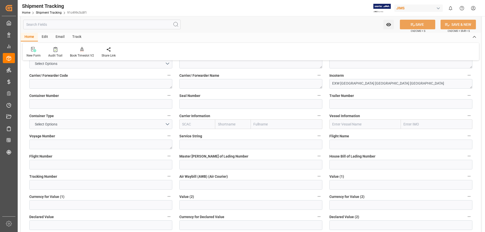
scroll to position [84, 0]
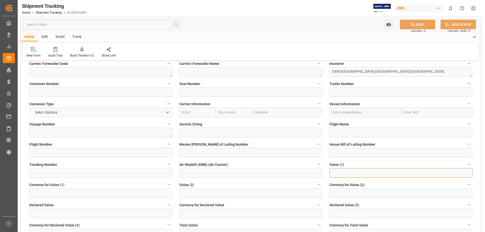
click at [345, 175] on input "text" at bounding box center [400, 173] width 143 height 10
click at [350, 175] on input "text" at bounding box center [400, 173] width 143 height 10
click at [332, 175] on input "15734.65" at bounding box center [400, 173] width 143 height 10
type input "-15734.65"
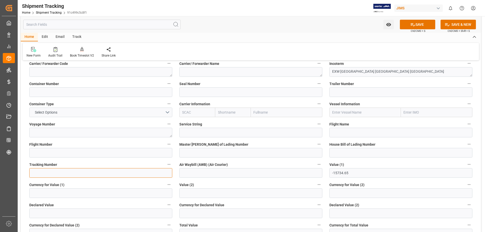
click at [51, 172] on input at bounding box center [100, 173] width 143 height 10
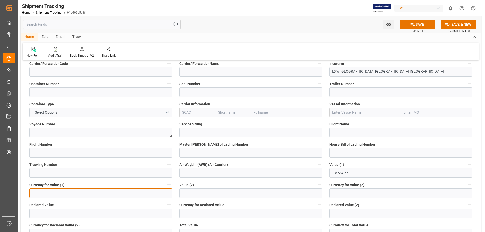
click at [99, 195] on input at bounding box center [100, 193] width 143 height 10
click at [67, 195] on input at bounding box center [100, 193] width 143 height 10
click at [62, 195] on input at bounding box center [100, 193] width 143 height 10
type input "USD"
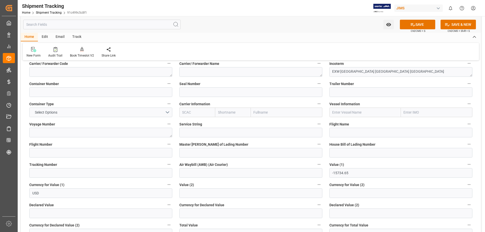
click at [82, 182] on label "Currency for Value (1)" at bounding box center [100, 184] width 143 height 7
click at [166, 182] on button "Currency for Value (1)" at bounding box center [169, 184] width 7 height 7
click at [409, 25] on div at bounding box center [242, 116] width 485 height 232
click at [414, 25] on icon at bounding box center [412, 24] width 5 height 3
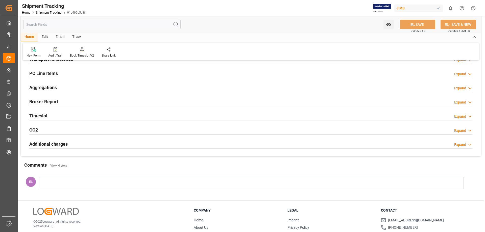
scroll to position [42, 0]
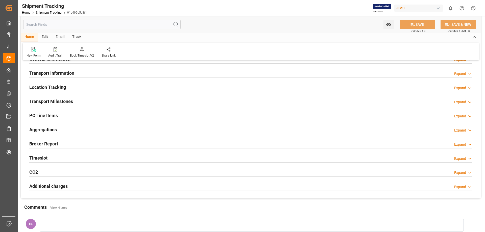
click at [70, 101] on h2 "Transport Milestones" at bounding box center [51, 101] width 44 height 7
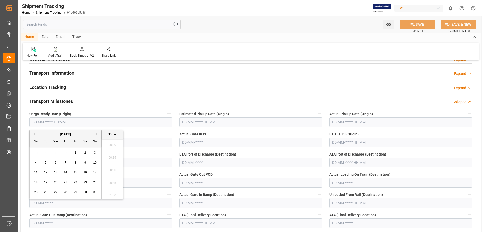
click at [54, 124] on input "text" at bounding box center [100, 122] width 143 height 10
click at [65, 163] on span "7" at bounding box center [66, 163] width 2 height 4
type input "07-08-2025 00:00"
click at [181, 97] on div "Transport Milestones Collapse" at bounding box center [250, 101] width 443 height 10
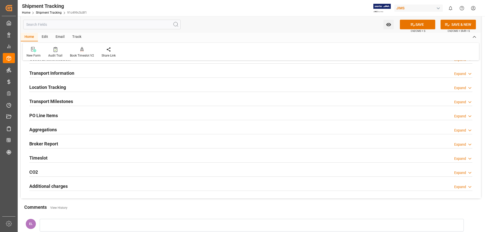
click at [56, 104] on h2 "Transport Milestones" at bounding box center [51, 101] width 44 height 7
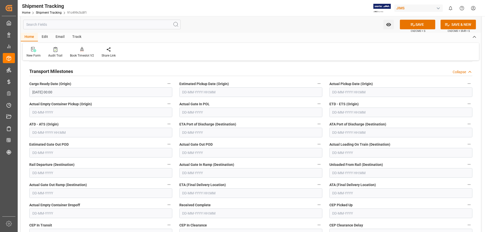
scroll to position [84, 0]
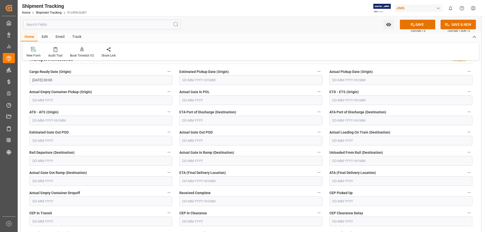
click at [216, 201] on input "text" at bounding box center [250, 201] width 143 height 10
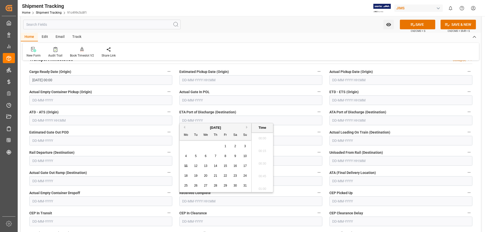
scroll to position [444, 0]
click at [226, 155] on div "8" at bounding box center [225, 156] width 6 height 6
type input "08-08-2025 00:00"
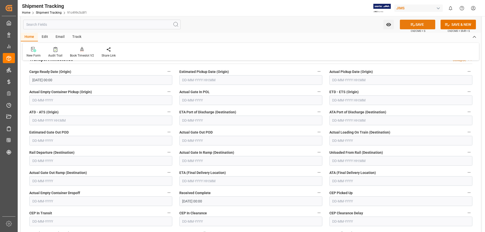
click at [425, 25] on button "SAVE" at bounding box center [417, 25] width 35 height 10
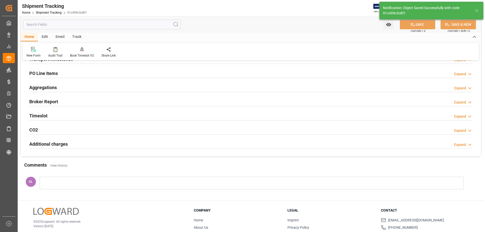
scroll to position [0, 0]
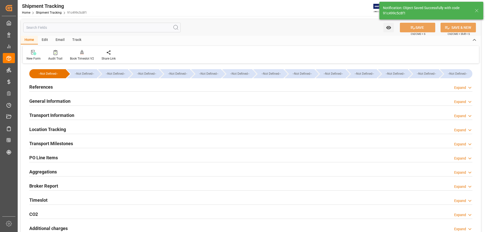
click at [49, 103] on h2 "General Information" at bounding box center [49, 101] width 41 height 7
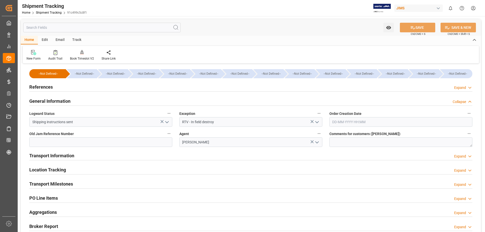
click at [166, 123] on polyline "open menu" at bounding box center [166, 122] width 3 height 2
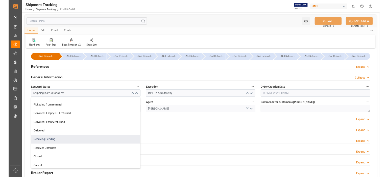
scroll to position [89, 0]
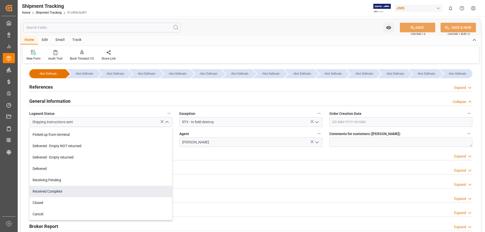
click at [111, 189] on div "Received Complete" at bounding box center [101, 191] width 142 height 11
type input "Received Complete"
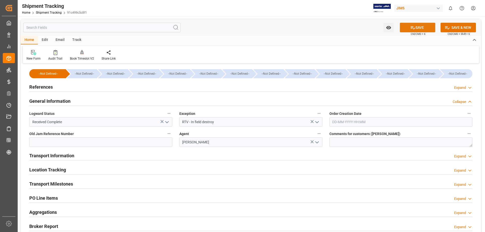
click at [413, 30] on icon at bounding box center [412, 27] width 5 height 5
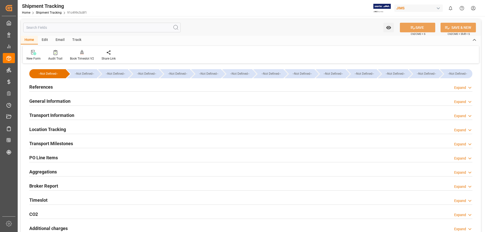
click at [61, 115] on h2 "Transport Information" at bounding box center [51, 115] width 45 height 7
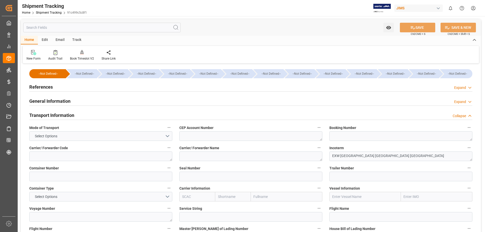
click at [61, 115] on h2 "Transport Information" at bounding box center [51, 115] width 45 height 7
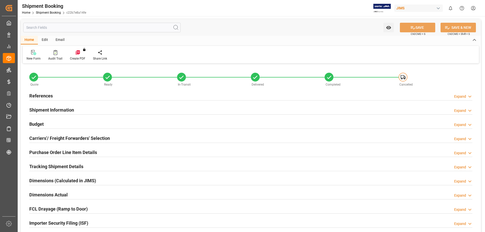
type input "14"
click at [56, 153] on h2 "Purchase Order Line Item Details" at bounding box center [63, 152] width 68 height 7
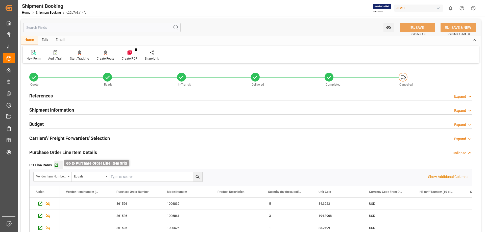
click at [56, 165] on icon "button" at bounding box center [56, 165] width 3 height 3
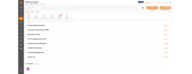
scroll to position [252, 0]
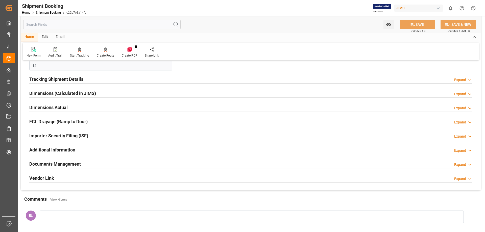
click at [72, 164] on h2 "Documents Management" at bounding box center [55, 164] width 52 height 7
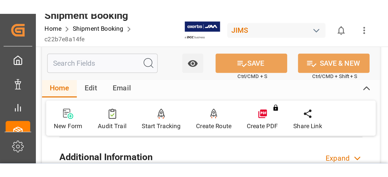
scroll to position [65, 0]
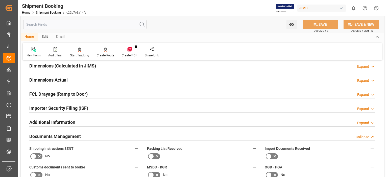
click at [195, 33] on div "Home Edit Email" at bounding box center [202, 37] width 363 height 9
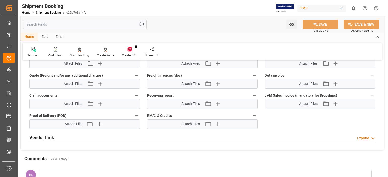
scroll to position [421, 0]
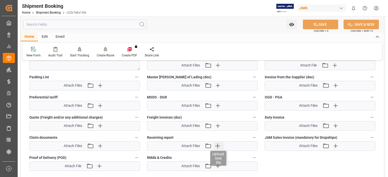
click at [216, 145] on icon "button" at bounding box center [217, 146] width 5 height 5
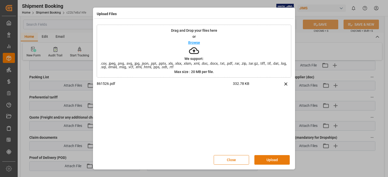
click at [278, 159] on button "Upload" at bounding box center [271, 161] width 35 height 10
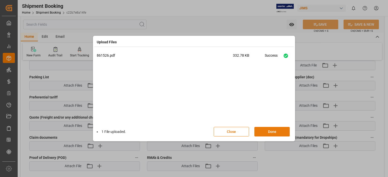
click at [270, 131] on button "Done" at bounding box center [271, 132] width 35 height 10
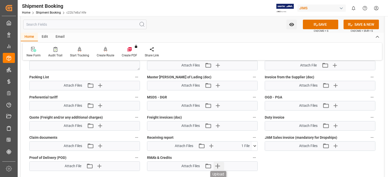
click at [217, 166] on icon "button" at bounding box center [217, 166] width 5 height 5
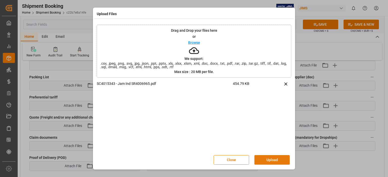
click at [267, 160] on button "Upload" at bounding box center [271, 161] width 35 height 10
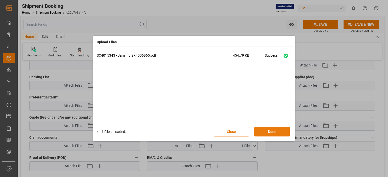
click at [267, 132] on button "Done" at bounding box center [271, 132] width 35 height 10
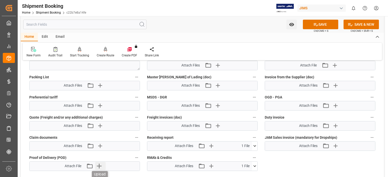
click at [98, 165] on icon "button" at bounding box center [99, 167] width 8 height 8
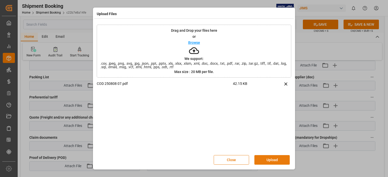
click at [271, 160] on button "Upload" at bounding box center [271, 161] width 35 height 10
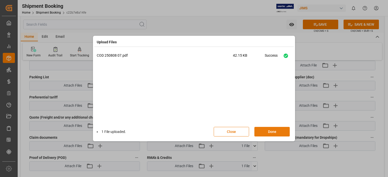
click at [264, 130] on button "Done" at bounding box center [271, 132] width 35 height 10
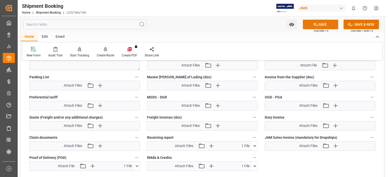
click at [327, 26] on button "SAVE" at bounding box center [320, 25] width 35 height 10
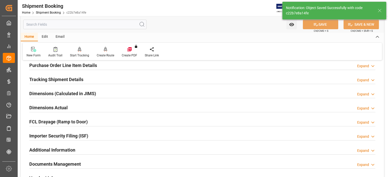
scroll to position [0, 0]
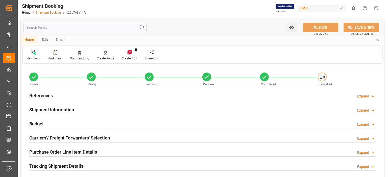
click at [48, 13] on link "Shipment Booking" at bounding box center [48, 13] width 25 height 4
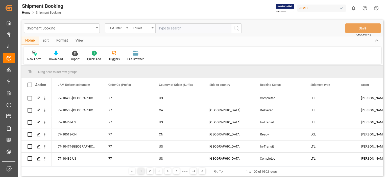
click at [160, 29] on input "text" at bounding box center [193, 28] width 76 height 10
type input "77-10487-us"
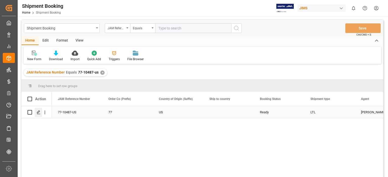
click at [38, 111] on icon "Press SPACE to select this row." at bounding box center [39, 113] width 4 height 4
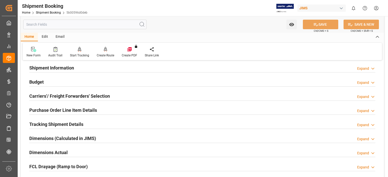
scroll to position [84, 0]
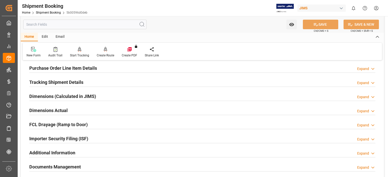
click at [67, 69] on h2 "Purchase Order Line Item Details" at bounding box center [63, 68] width 68 height 7
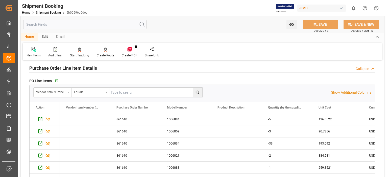
click at [67, 69] on h2 "Purchase Order Line Item Details" at bounding box center [63, 68] width 68 height 7
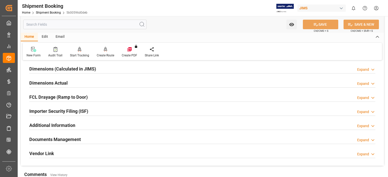
scroll to position [126, 0]
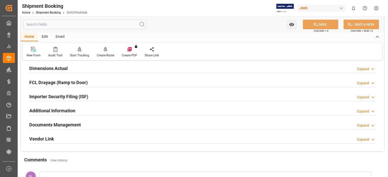
click at [64, 127] on h2 "Documents Management" at bounding box center [55, 125] width 52 height 7
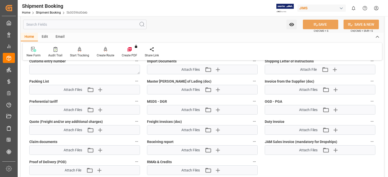
scroll to position [294, 0]
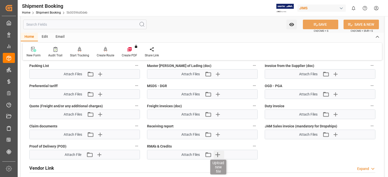
click at [219, 153] on icon "button" at bounding box center [218, 155] width 8 height 8
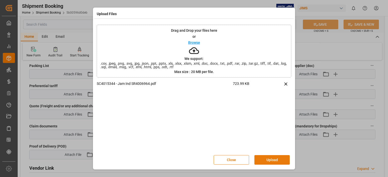
click at [267, 162] on button "Upload" at bounding box center [271, 161] width 35 height 10
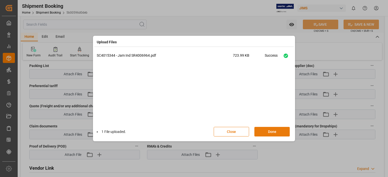
click at [269, 133] on button "Done" at bounding box center [271, 132] width 35 height 10
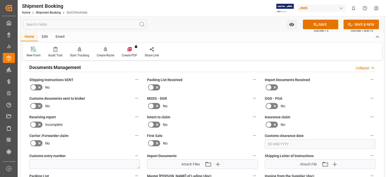
scroll to position [168, 0]
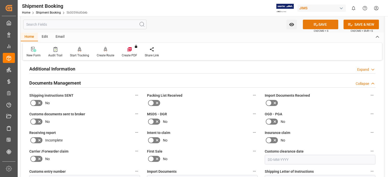
click at [323, 25] on button "SAVE" at bounding box center [320, 25] width 35 height 10
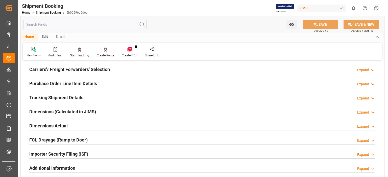
scroll to position [42, 0]
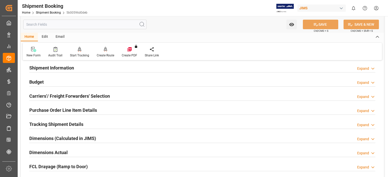
click at [49, 112] on h2 "Purchase Order Line Item Details" at bounding box center [63, 110] width 68 height 7
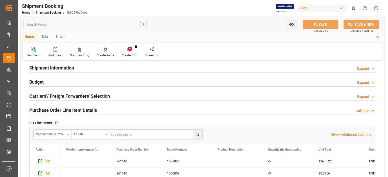
click at [49, 112] on h2 "Purchase Order Line Item Details" at bounding box center [63, 110] width 68 height 7
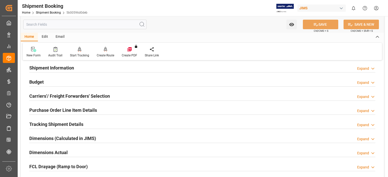
click at [30, 75] on div "Budget Expand" at bounding box center [202, 82] width 353 height 14
click at [37, 82] on h2 "Budget" at bounding box center [36, 82] width 14 height 7
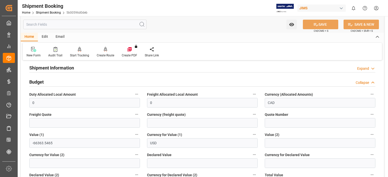
click at [43, 82] on h2 "Budget" at bounding box center [36, 82] width 14 height 7
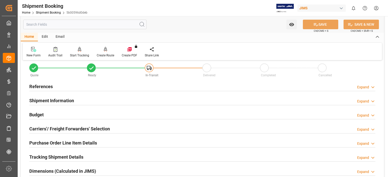
scroll to position [0, 0]
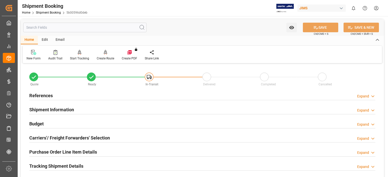
click at [72, 139] on h2 "Carriers'/ Freight Forwarders' Selection" at bounding box center [69, 138] width 81 height 7
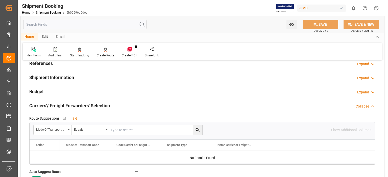
scroll to position [42, 0]
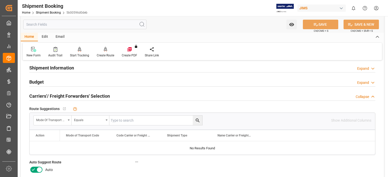
click at [57, 96] on h2 "Carriers'/ Freight Forwarders' Selection" at bounding box center [69, 96] width 81 height 7
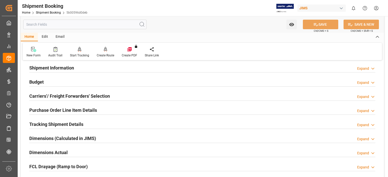
click at [56, 109] on h2 "Purchase Order Line Item Details" at bounding box center [63, 110] width 68 height 7
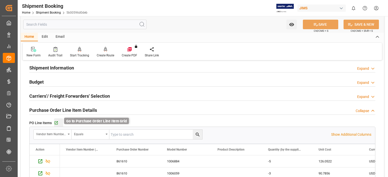
click at [57, 123] on icon "button" at bounding box center [56, 123] width 3 height 3
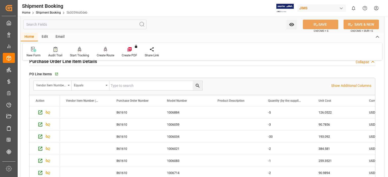
scroll to position [210, 0]
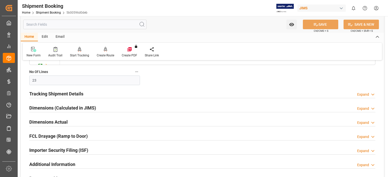
click at [70, 91] on h2 "Tracking Shipment Details" at bounding box center [56, 94] width 54 height 7
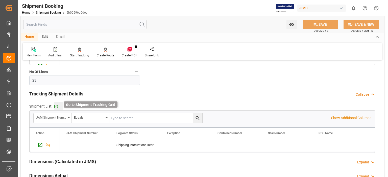
click at [55, 105] on icon "button" at bounding box center [56, 107] width 4 height 4
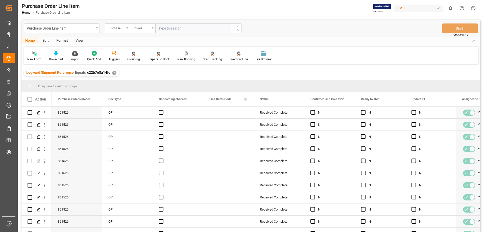
click at [246, 99] on span at bounding box center [245, 99] width 5 height 5
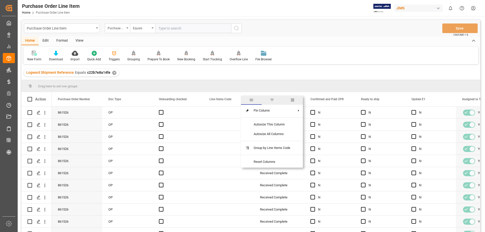
click at [294, 99] on span "columns" at bounding box center [292, 100] width 5 height 5
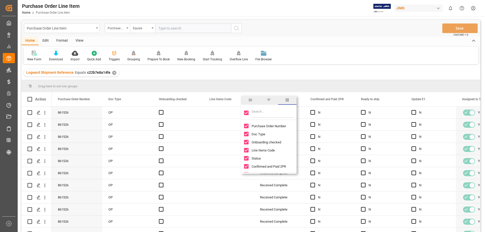
click at [246, 112] on input "Toggle Select All Columns" at bounding box center [246, 113] width 5 height 5
checkbox input "false"
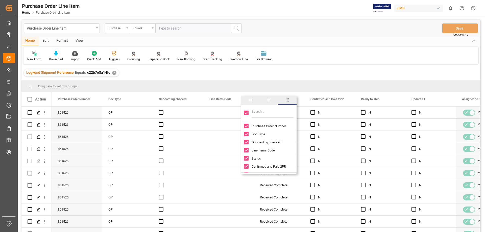
checkbox input "false"
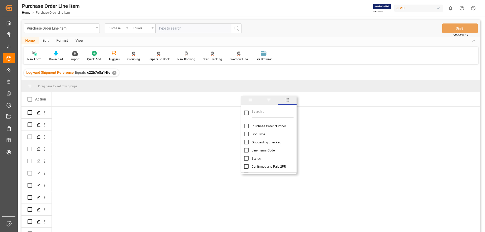
click at [257, 113] on input "Filter Columns Input" at bounding box center [272, 113] width 42 height 10
type input "INC"
click at [246, 114] on input "Toggle Select All Columns" at bounding box center [246, 113] width 5 height 5
checkbox input "true"
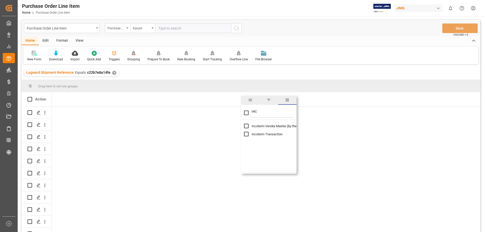
checkbox input "true"
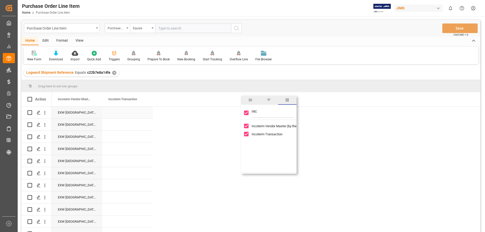
click at [122, 113] on div "Press SPACE to select this row." at bounding box center [127, 113] width 50 height 12
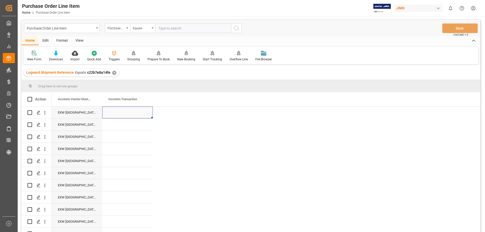
click at [121, 111] on div "Press SPACE to select this row." at bounding box center [127, 113] width 50 height 12
click at [123, 115] on input "Press SPACE to select this row." at bounding box center [127, 116] width 42 height 10
click at [203, 130] on div "EXW [GEOGRAPHIC_DATA] [GEOGRAPHIC_DATA] [GEOGRAPHIC_DATA] EXW [GEOGRAPHIC_DATA]…" at bounding box center [266, 192] width 428 height 170
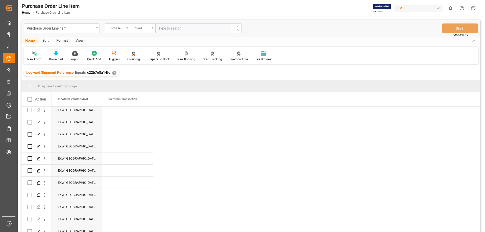
scroll to position [43, 0]
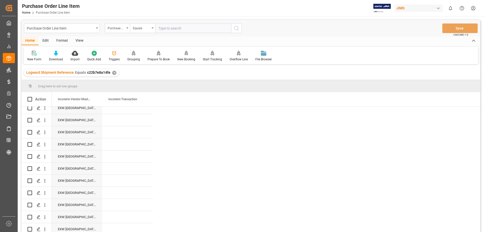
click at [247, 179] on div "EXW [GEOGRAPHIC_DATA] [GEOGRAPHIC_DATA] [GEOGRAPHIC_DATA] EXW [GEOGRAPHIC_DATA]…" at bounding box center [266, 151] width 428 height 170
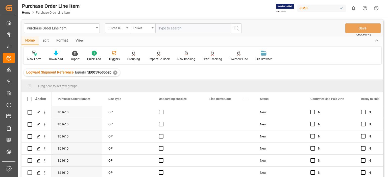
click at [244, 100] on span at bounding box center [245, 99] width 5 height 5
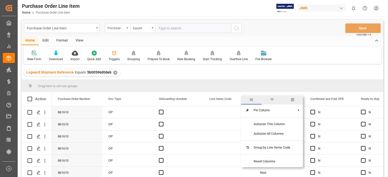
click at [295, 100] on span "columns" at bounding box center [292, 100] width 5 height 5
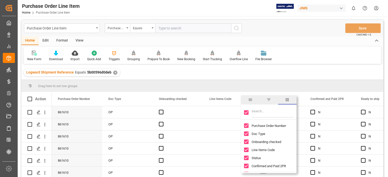
click at [246, 113] on input "Toggle Select All Columns" at bounding box center [246, 113] width 5 height 5
checkbox input "false"
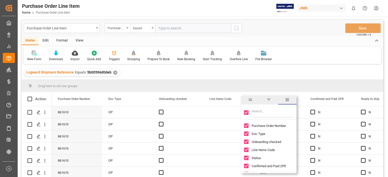
checkbox input "false"
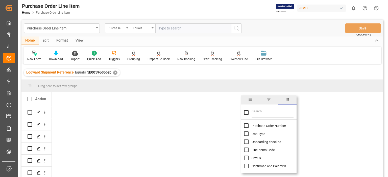
click at [256, 113] on input "Filter Columns Input" at bounding box center [272, 113] width 42 height 10
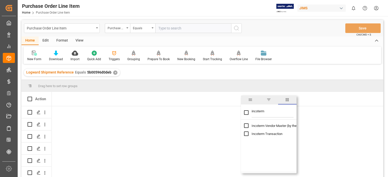
type input "incoterm"
click at [247, 112] on input "Toggle Select All Columns" at bounding box center [246, 113] width 5 height 5
checkbox input "true"
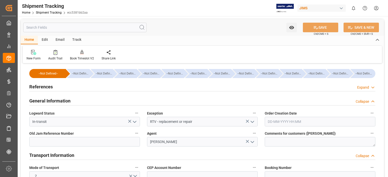
scroll to position [84, 0]
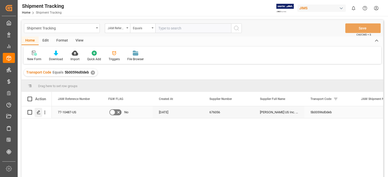
click at [39, 114] on icon "Press SPACE to select this row." at bounding box center [39, 113] width 4 height 4
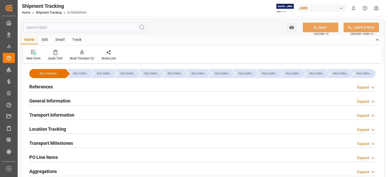
click at [42, 88] on h2 "References" at bounding box center [40, 87] width 23 height 7
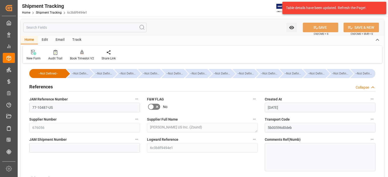
click at [47, 89] on h2 "References" at bounding box center [40, 87] width 23 height 7
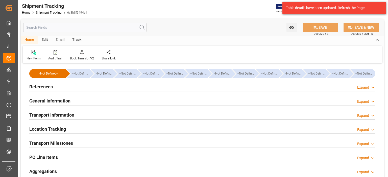
click at [58, 100] on h2 "General Information" at bounding box center [49, 101] width 41 height 7
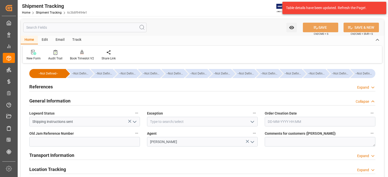
click at [255, 122] on icon "open menu" at bounding box center [252, 122] width 6 height 6
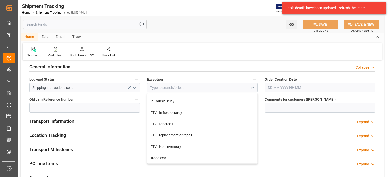
scroll to position [42, 0]
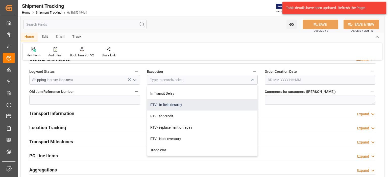
click at [173, 105] on div "RTV - In field destroy" at bounding box center [202, 104] width 110 height 11
type input "RTV - In field destroy"
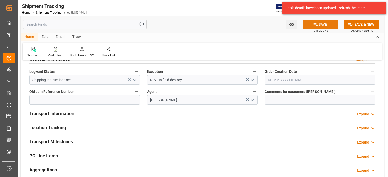
click at [318, 25] on button "SAVE" at bounding box center [320, 25] width 35 height 10
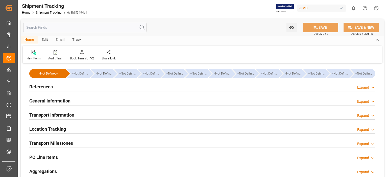
click at [64, 102] on h2 "General Information" at bounding box center [49, 101] width 41 height 7
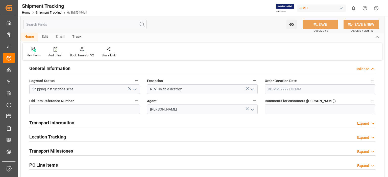
scroll to position [42, 0]
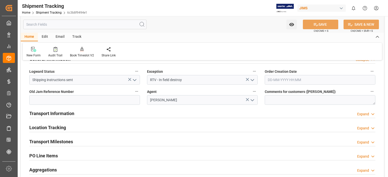
click at [62, 115] on h2 "Transport Information" at bounding box center [51, 113] width 45 height 7
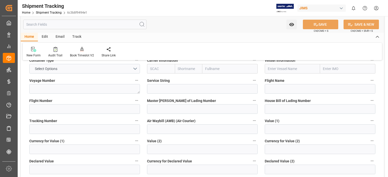
scroll to position [210, 0]
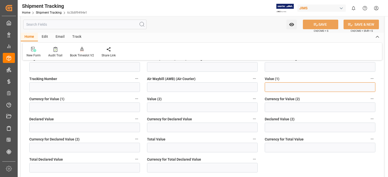
click at [285, 87] on input "text" at bounding box center [320, 88] width 111 height 10
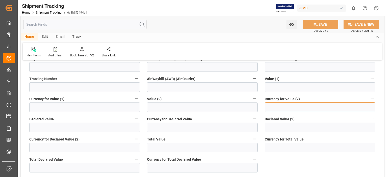
click at [280, 107] on input at bounding box center [320, 108] width 111 height 10
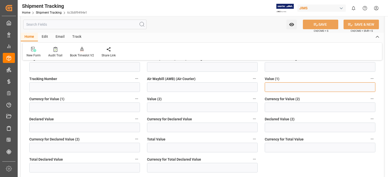
click at [265, 85] on input "text" at bounding box center [320, 88] width 111 height 10
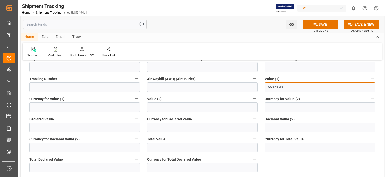
click at [268, 87] on input "66323.93" at bounding box center [320, 88] width 111 height 10
type input "-66323.93"
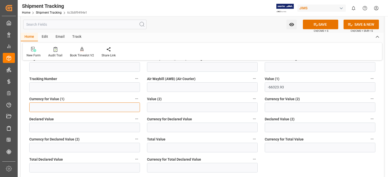
click at [60, 107] on input at bounding box center [84, 108] width 111 height 10
type input "u"
type input "USD"
click at [74, 119] on label "Declared Value" at bounding box center [84, 119] width 111 height 7
click at [133, 119] on button "Declared Value" at bounding box center [136, 119] width 7 height 7
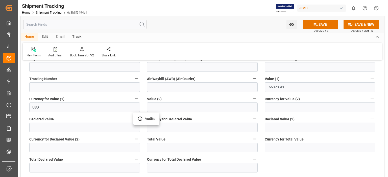
click at [317, 25] on div at bounding box center [194, 88] width 388 height 177
click at [323, 25] on button "SAVE" at bounding box center [320, 25] width 35 height 10
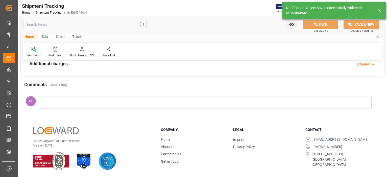
scroll to position [0, 0]
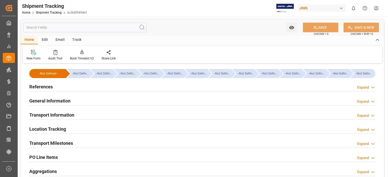
click at [65, 145] on h2 "Transport Milestones" at bounding box center [51, 143] width 44 height 7
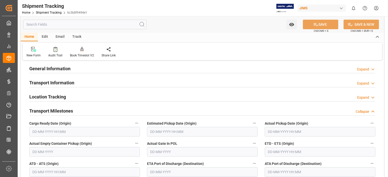
scroll to position [42, 0]
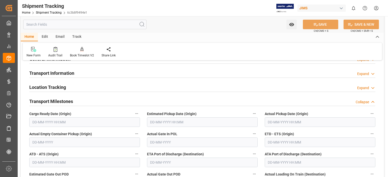
click at [57, 122] on input "text" at bounding box center [84, 123] width 111 height 10
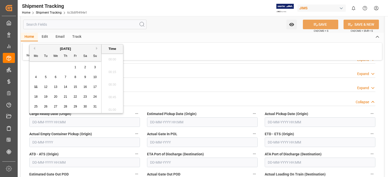
scroll to position [469, 0]
click at [66, 78] on span "7" at bounding box center [66, 77] width 2 height 4
type input "07-08-2025 00:00"
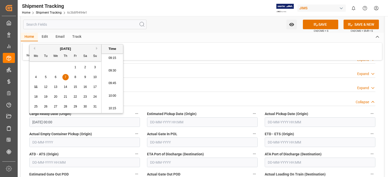
click at [238, 70] on div "Transport Information Expand" at bounding box center [202, 73] width 346 height 10
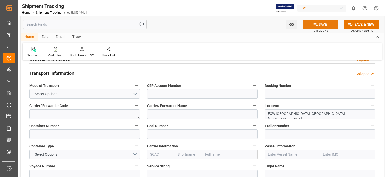
click at [325, 25] on button "SAVE" at bounding box center [320, 25] width 35 height 10
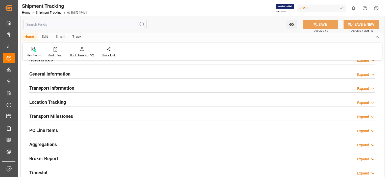
scroll to position [0, 0]
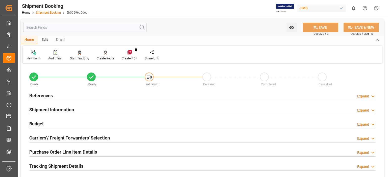
click at [49, 14] on link "Shipment Booking" at bounding box center [48, 13] width 25 height 4
